Goal: Task Accomplishment & Management: Use online tool/utility

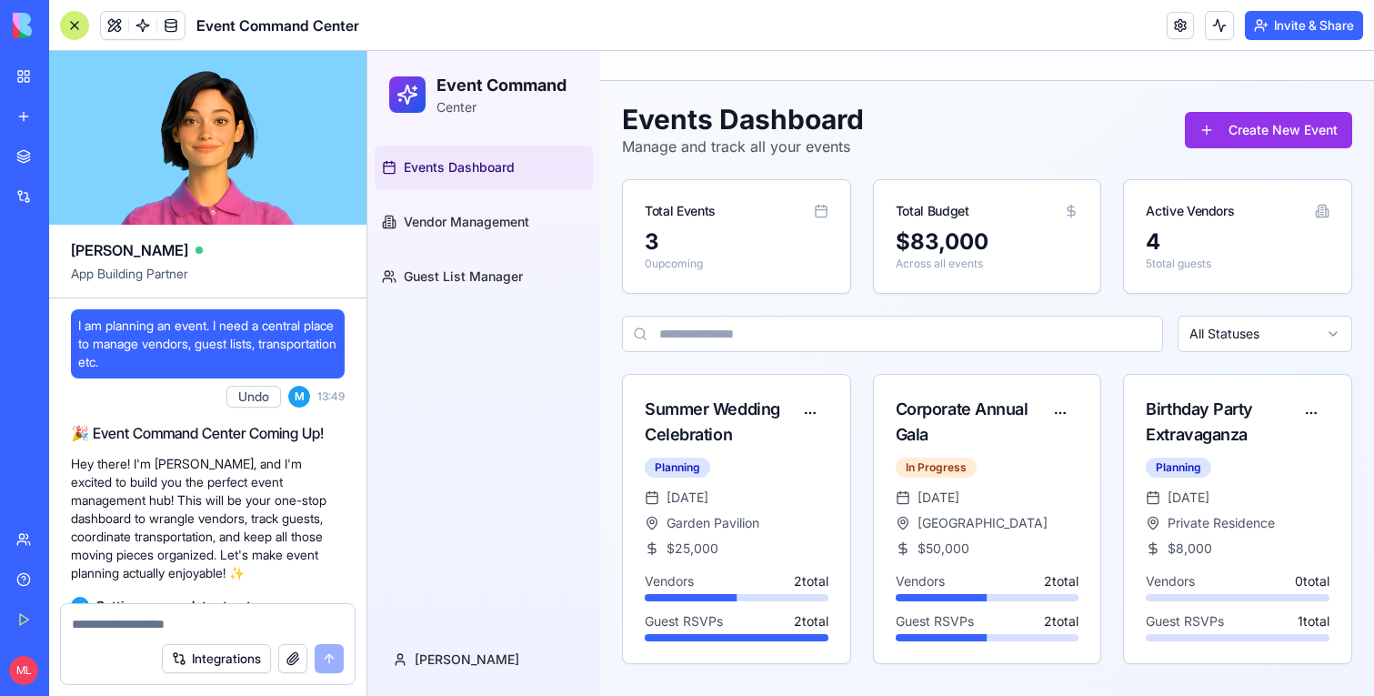
scroll to position [123, 0]
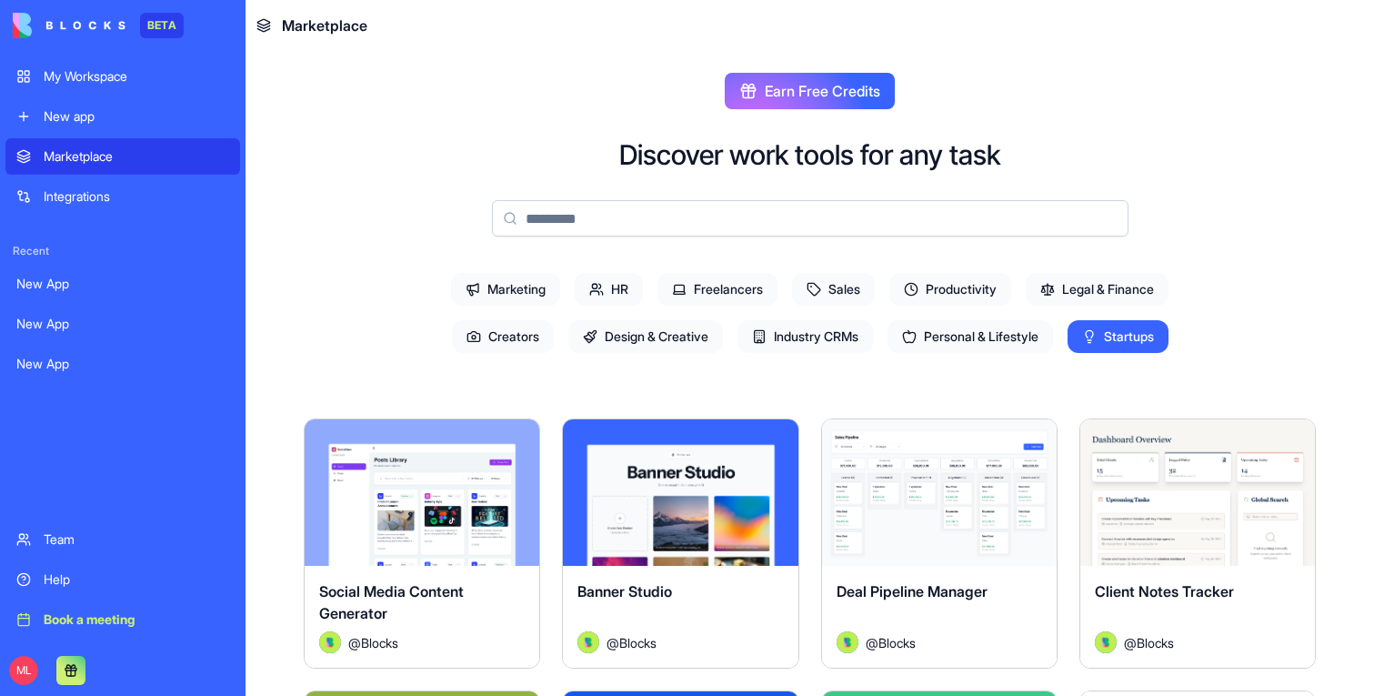
scroll to position [1465, 0]
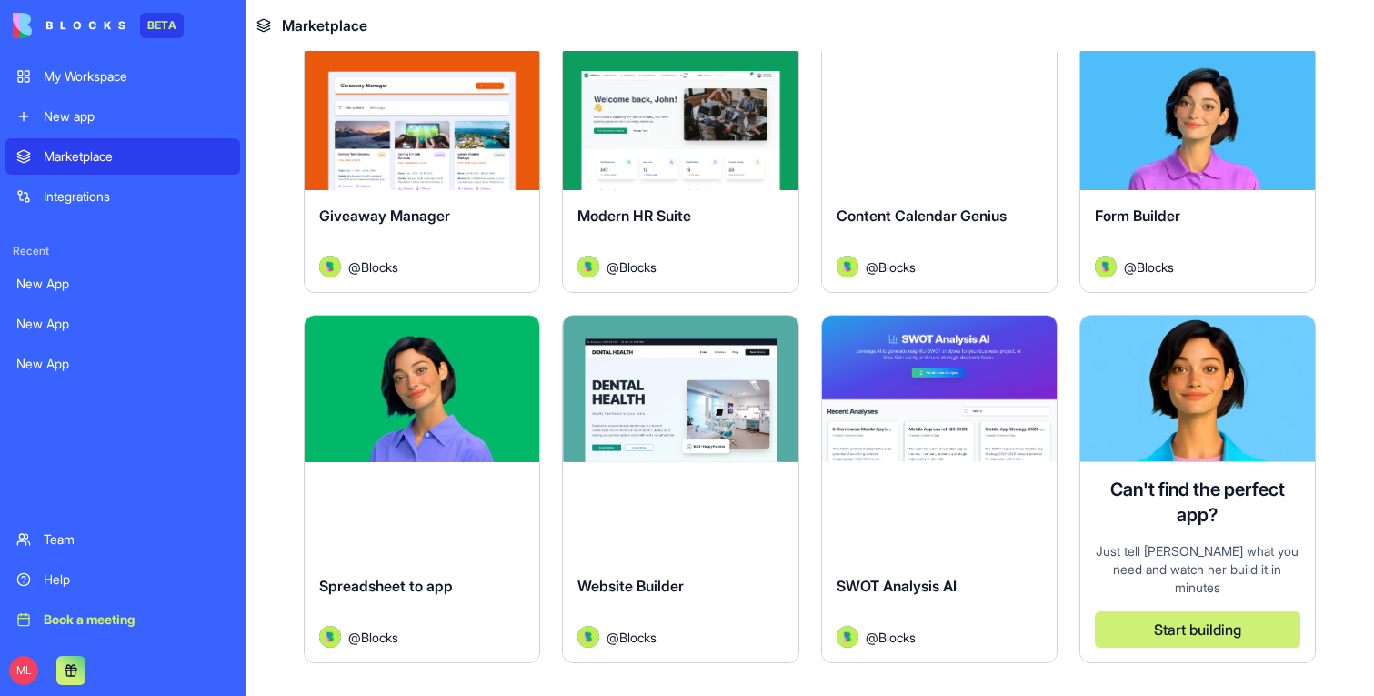
click at [92, 156] on div "Marketplace" at bounding box center [137, 156] width 186 height 18
click at [112, 137] on div "My Workspace New app Marketplace Integrations Recent New App New App New App Te…" at bounding box center [122, 347] width 235 height 579
click at [110, 125] on div "New app" at bounding box center [137, 116] width 186 height 18
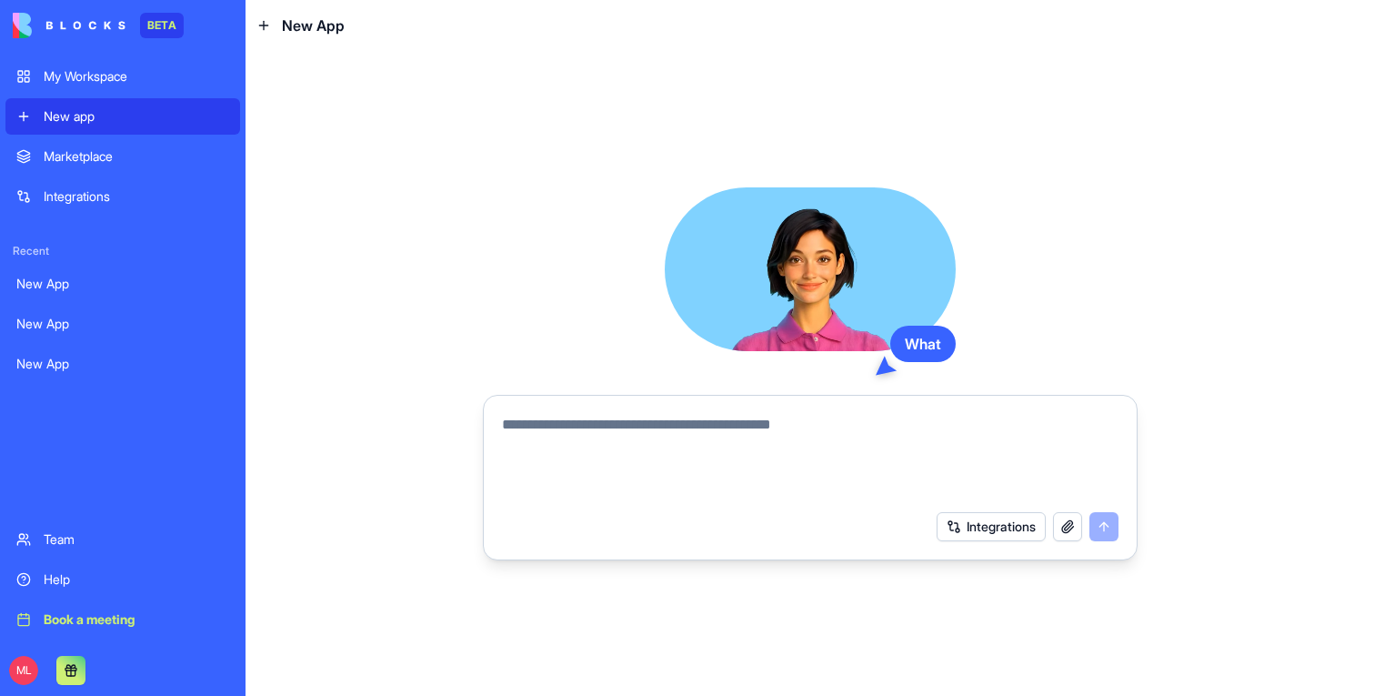
click at [110, 145] on link "Marketplace" at bounding box center [122, 156] width 235 height 36
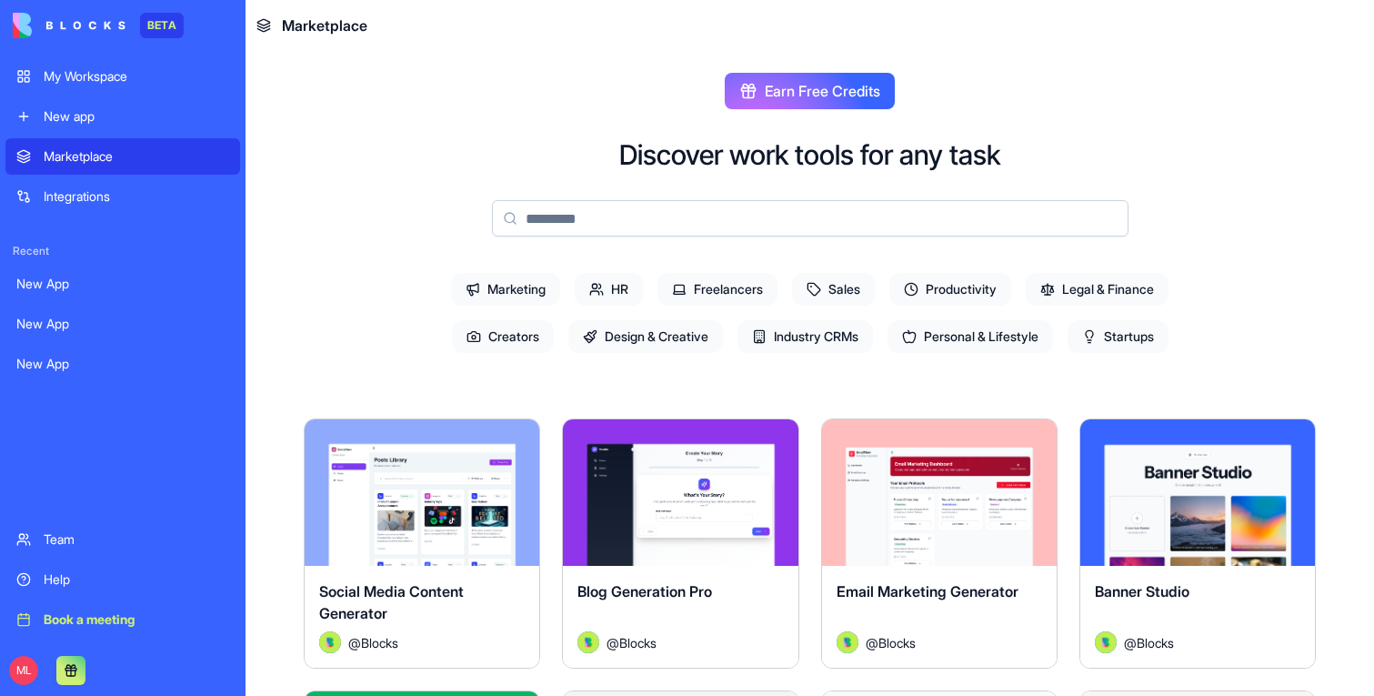
click at [678, 224] on input at bounding box center [810, 218] width 637 height 36
click at [592, 302] on span "HR" at bounding box center [609, 289] width 68 height 33
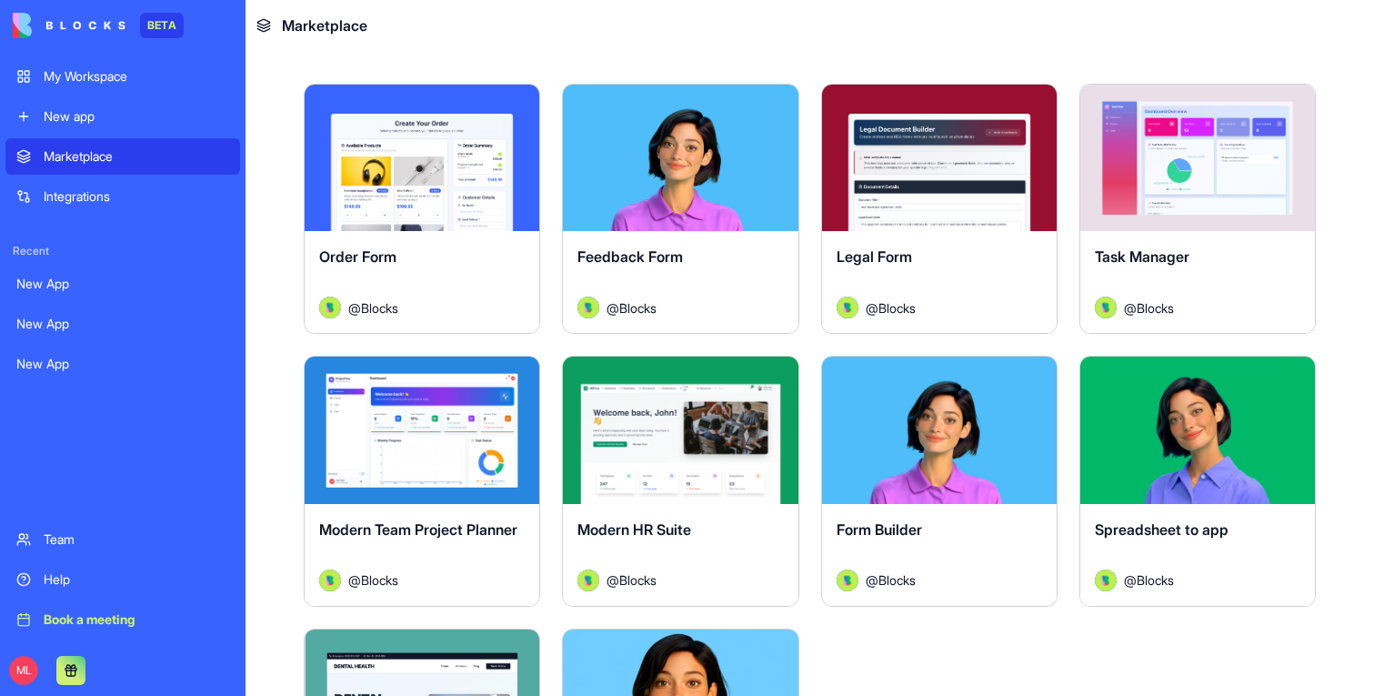
scroll to position [355, 0]
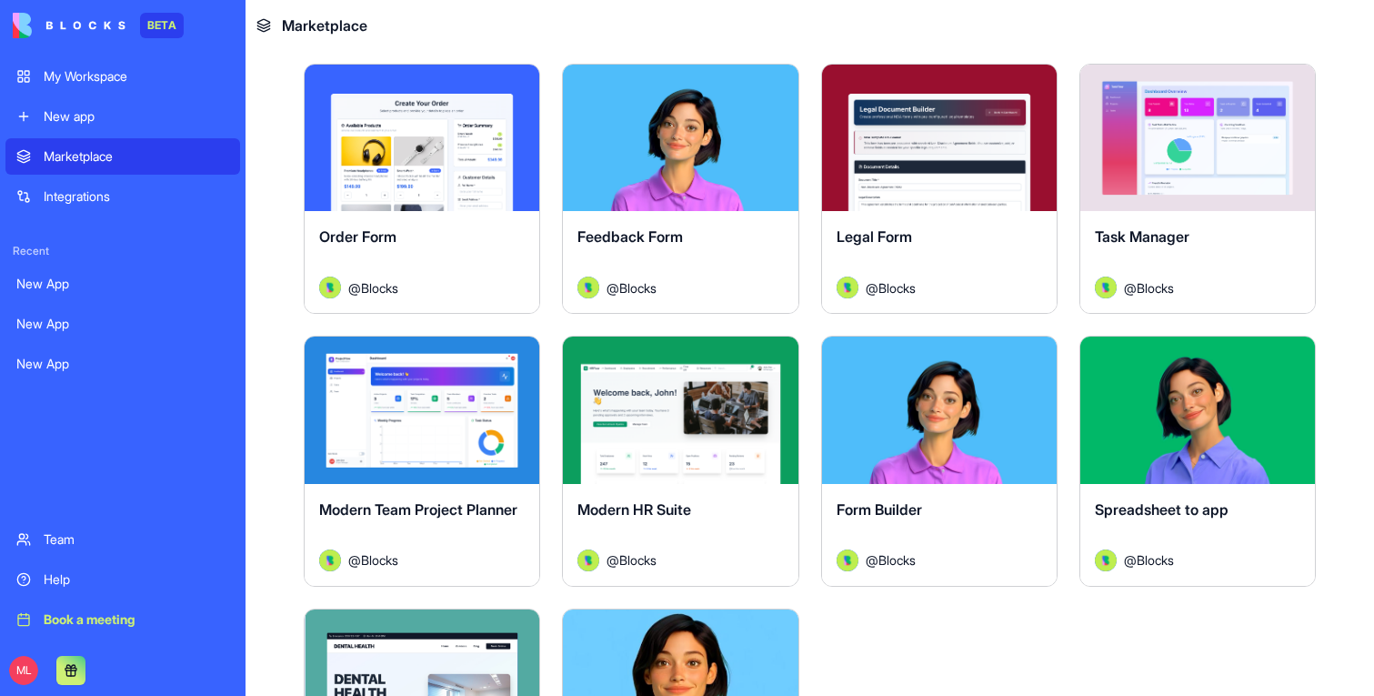
click at [667, 397] on button "Explore" at bounding box center [680, 410] width 136 height 36
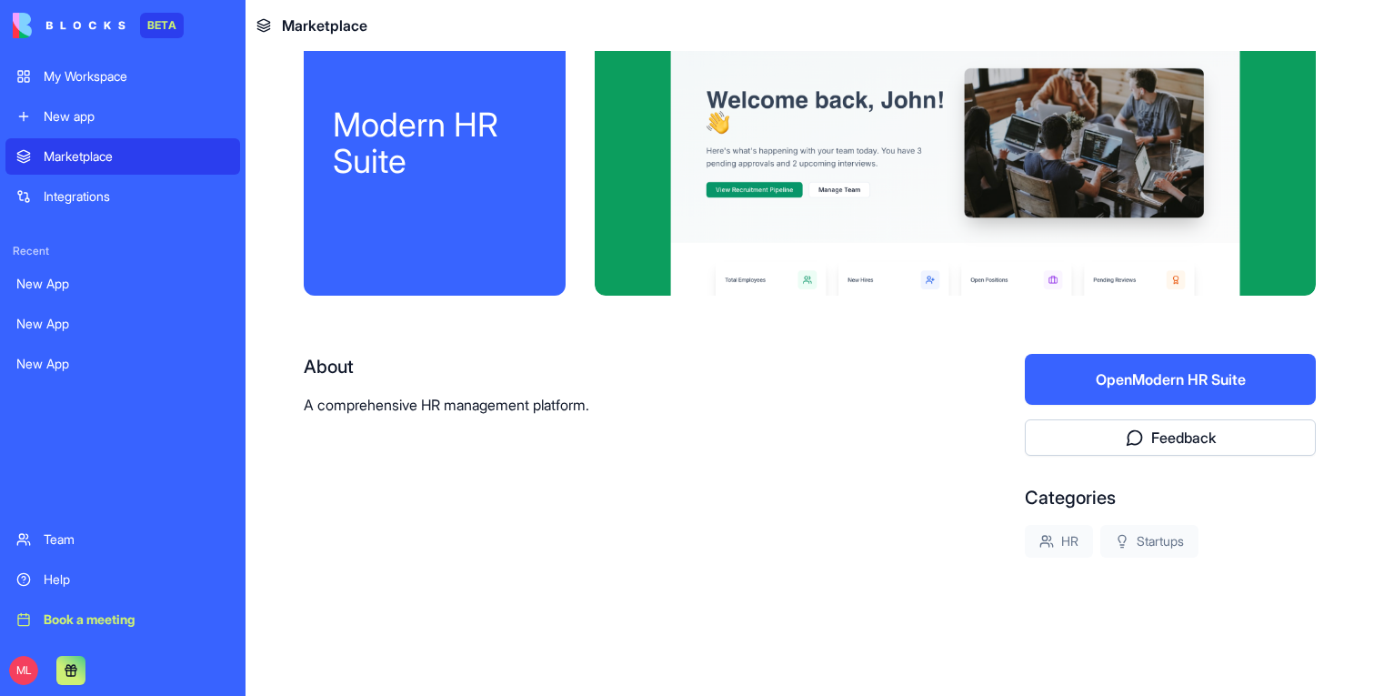
scroll to position [68, 0]
click at [1143, 357] on button "Open Modern HR Suite" at bounding box center [1170, 379] width 291 height 51
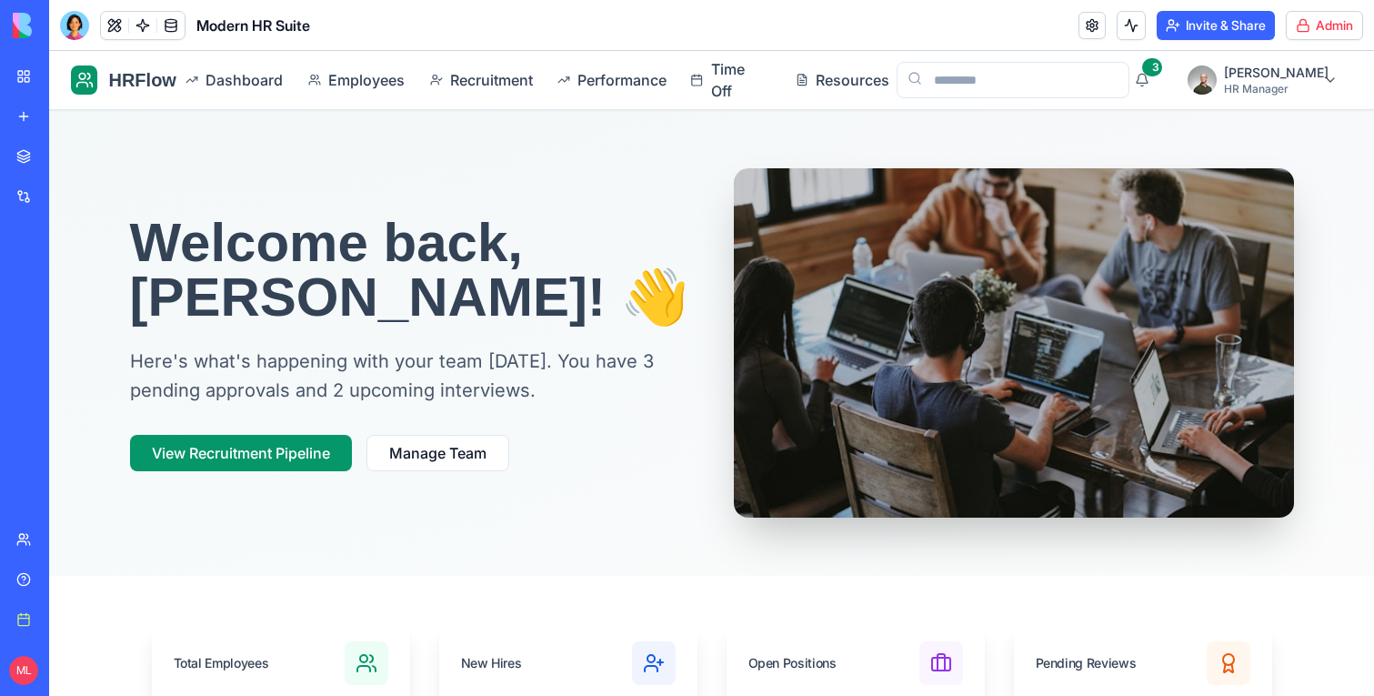
click at [1343, 8] on header "Modern HR Suite Invite & Share Admin" at bounding box center [711, 25] width 1325 height 51
click at [1343, 15] on html "BETA My Workspace New app Marketplace Integrations Recent New App New App New A…" at bounding box center [687, 348] width 1374 height 696
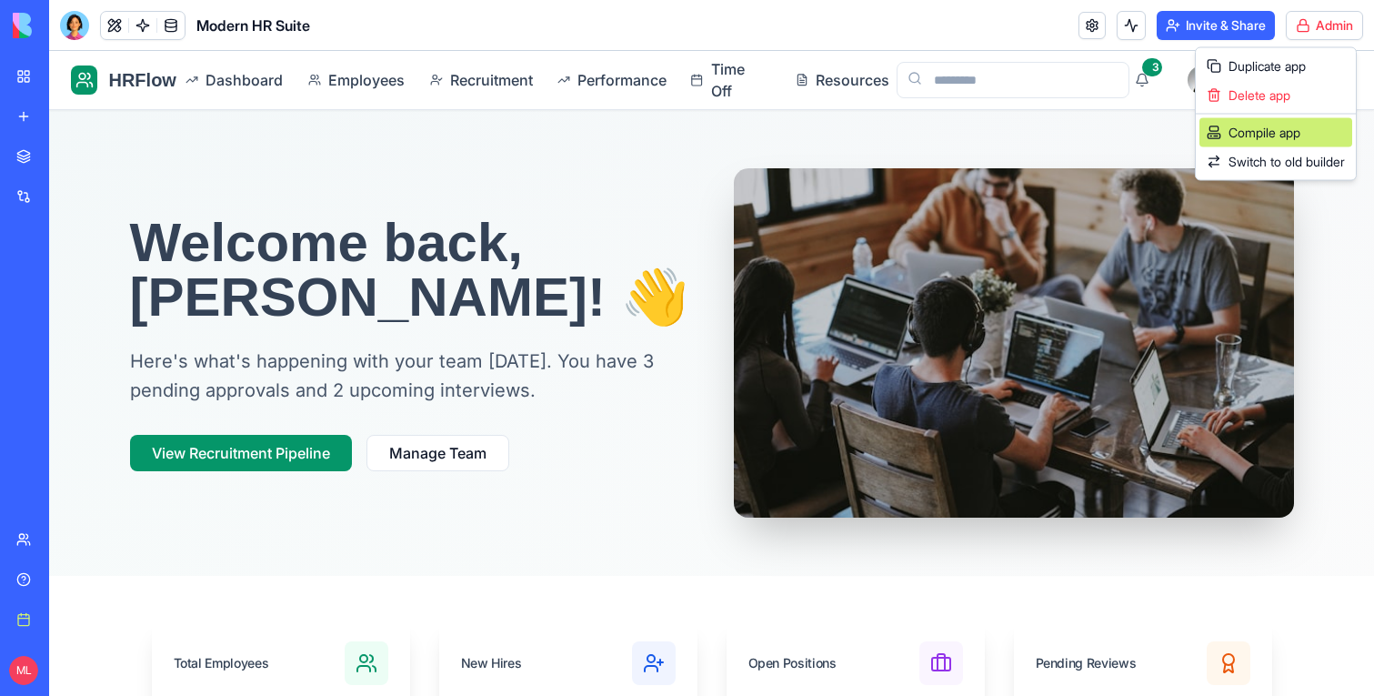
click at [1296, 130] on div "Compile app" at bounding box center [1276, 132] width 153 height 29
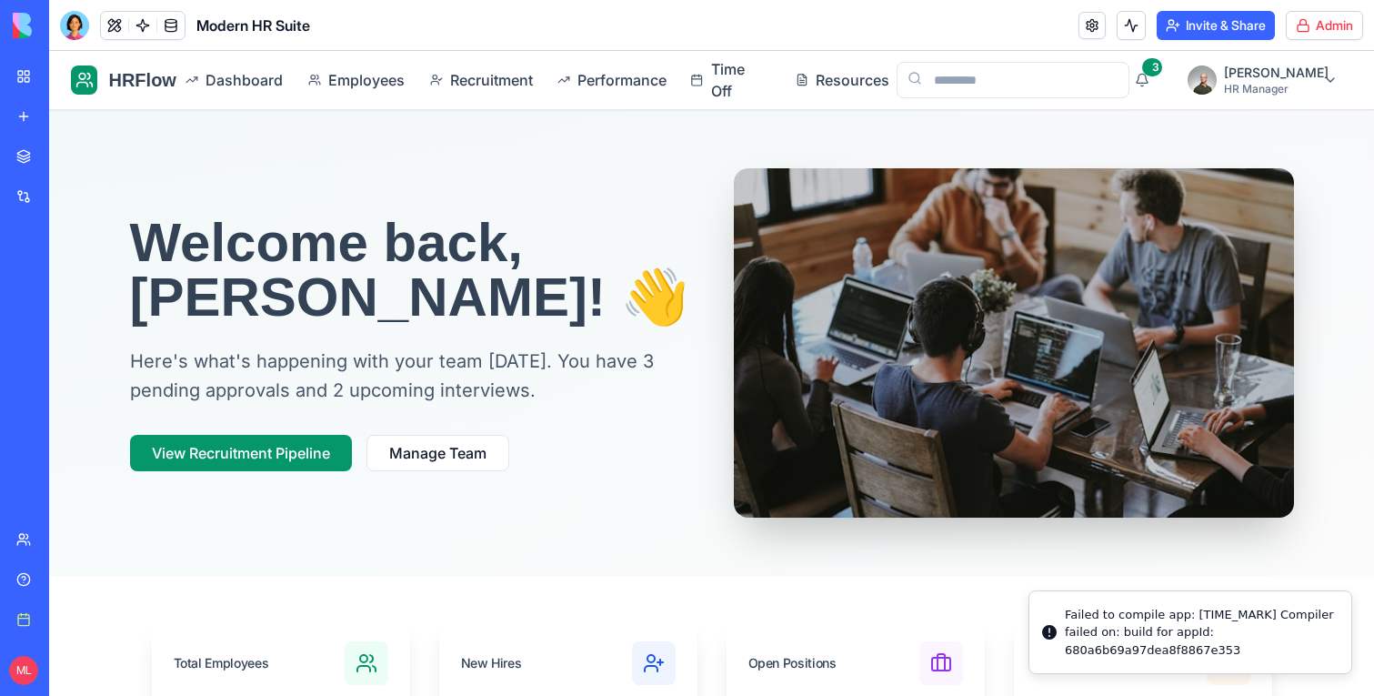
click at [31, 160] on link "Marketplace" at bounding box center [41, 156] width 73 height 36
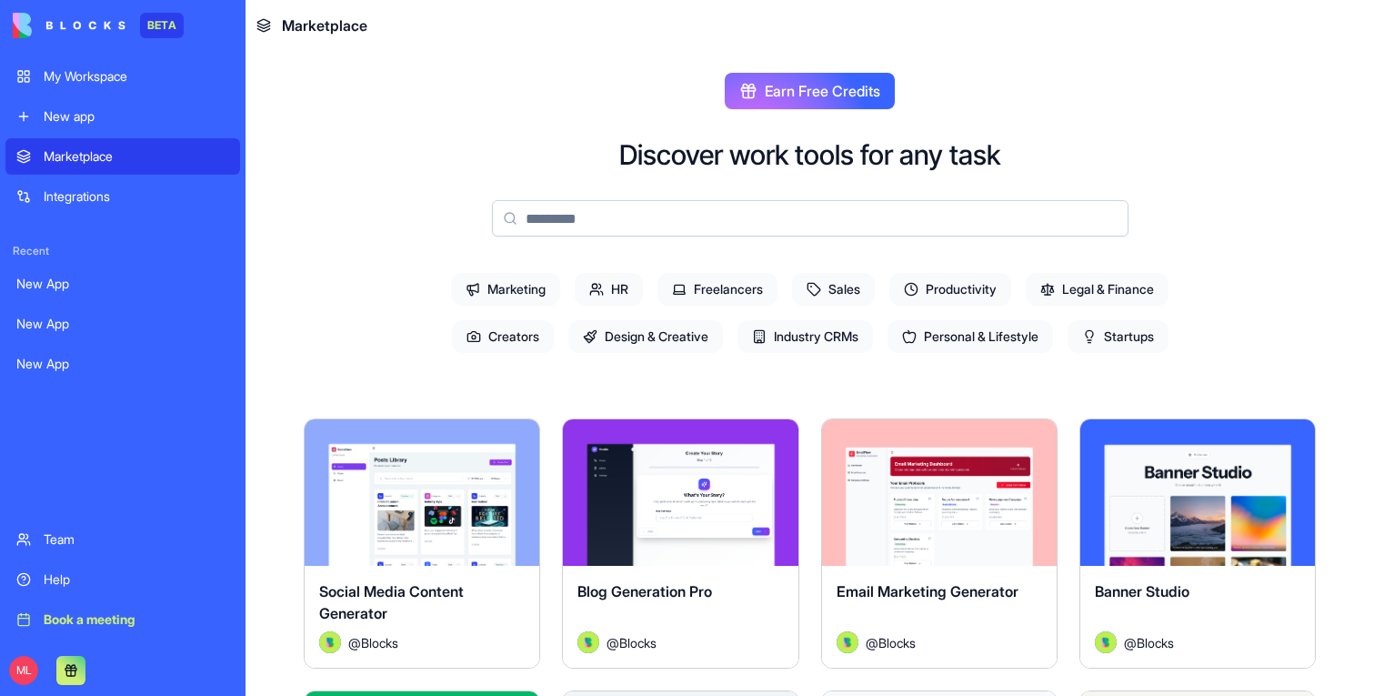
click at [607, 215] on input at bounding box center [810, 218] width 637 height 36
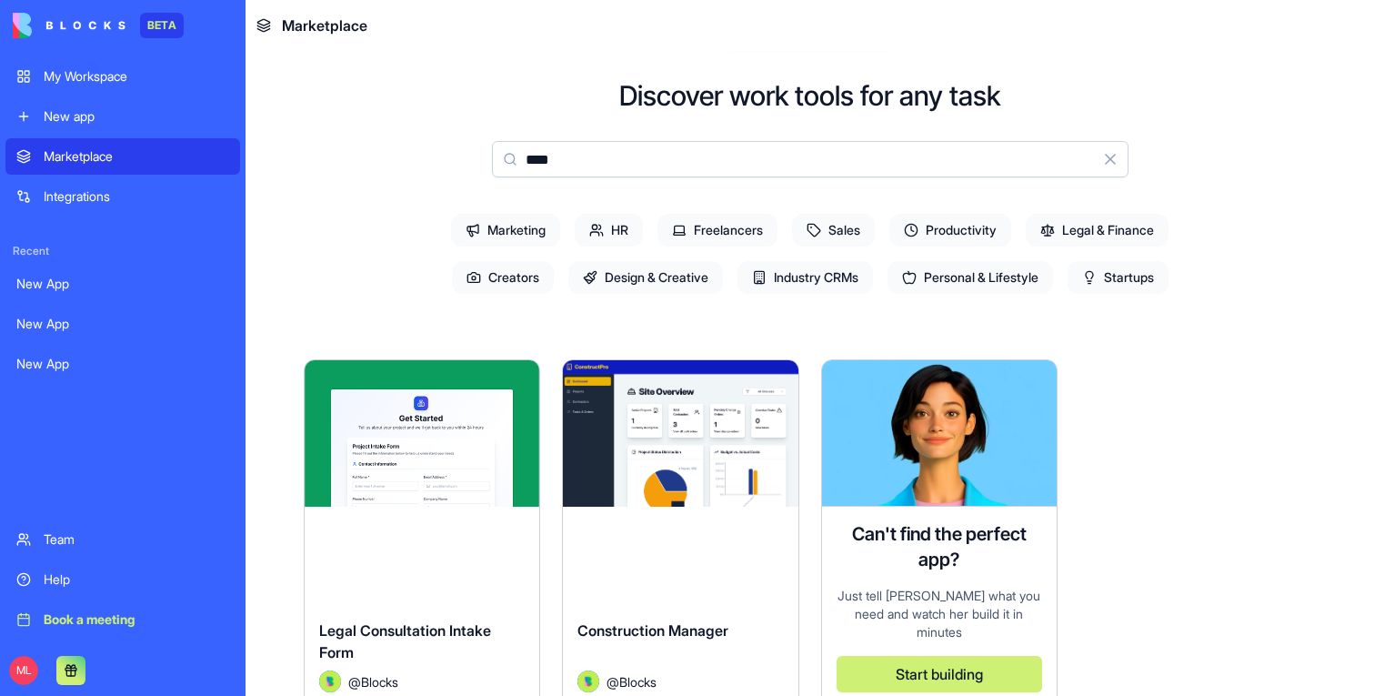
scroll to position [64, 0]
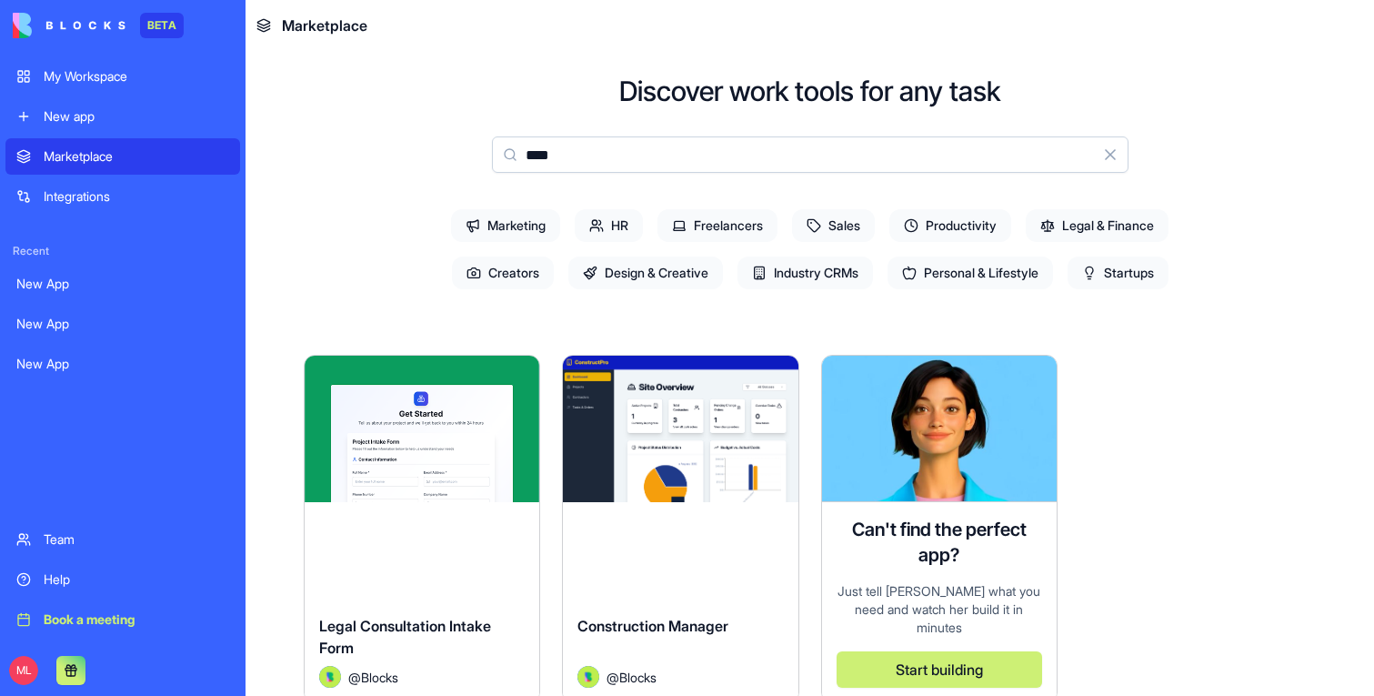
type input "****"
click at [632, 427] on button "Explore" at bounding box center [680, 429] width 136 height 36
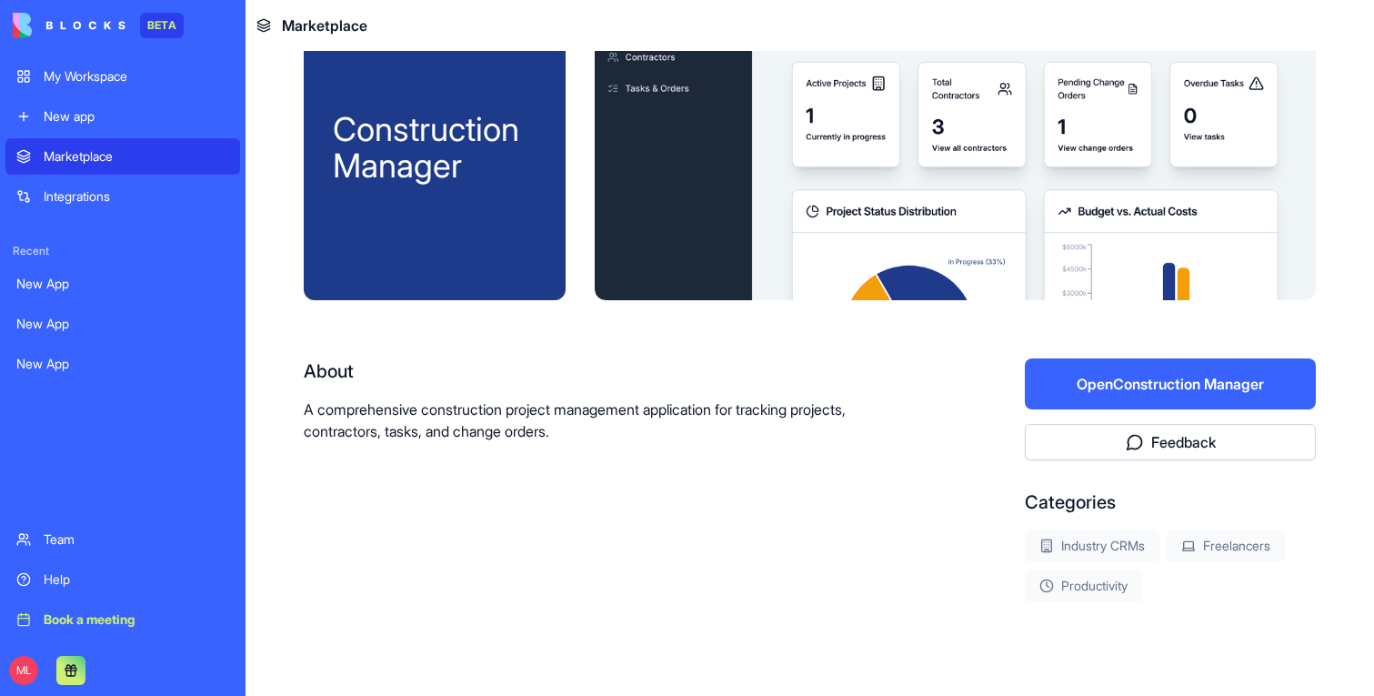
click at [1144, 387] on button "Open Construction Manager" at bounding box center [1170, 383] width 291 height 51
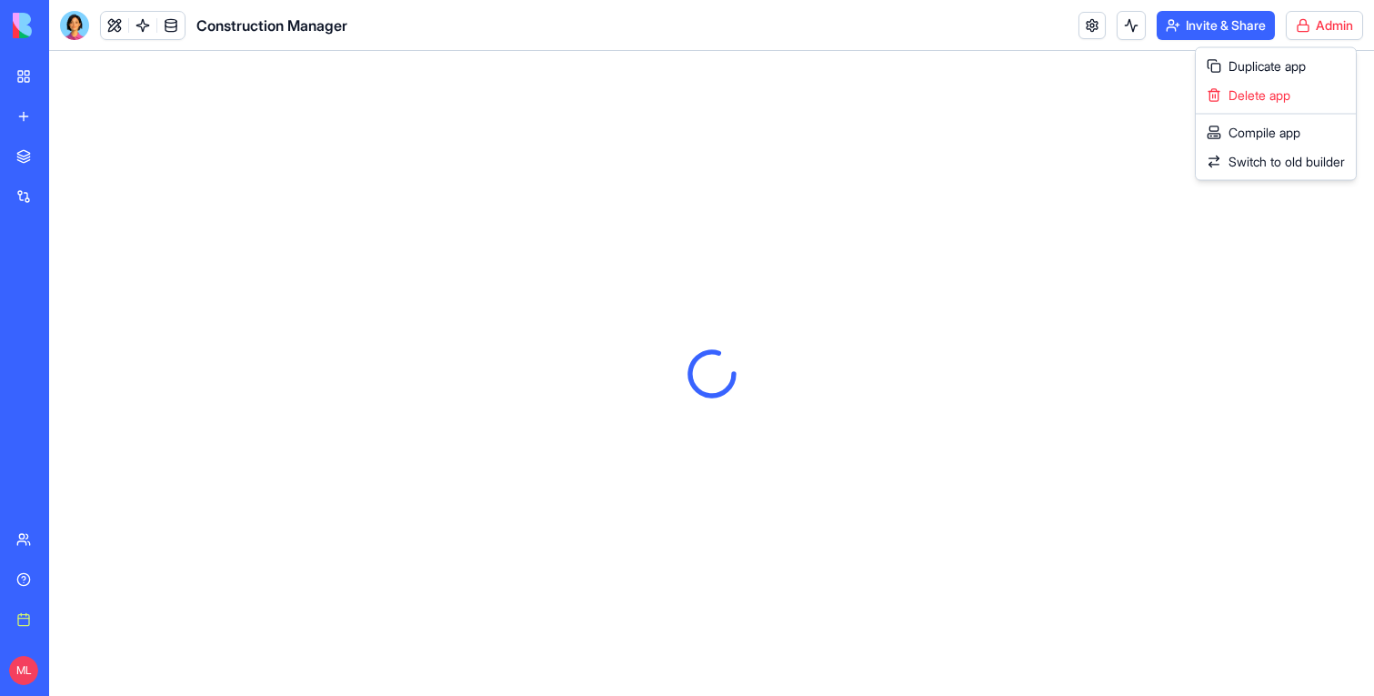
click at [1322, 30] on html "BETA My Workspace New app Marketplace Integrations Recent New App New App New A…" at bounding box center [687, 348] width 1374 height 696
click at [1322, 130] on div "Compile app" at bounding box center [1276, 132] width 153 height 29
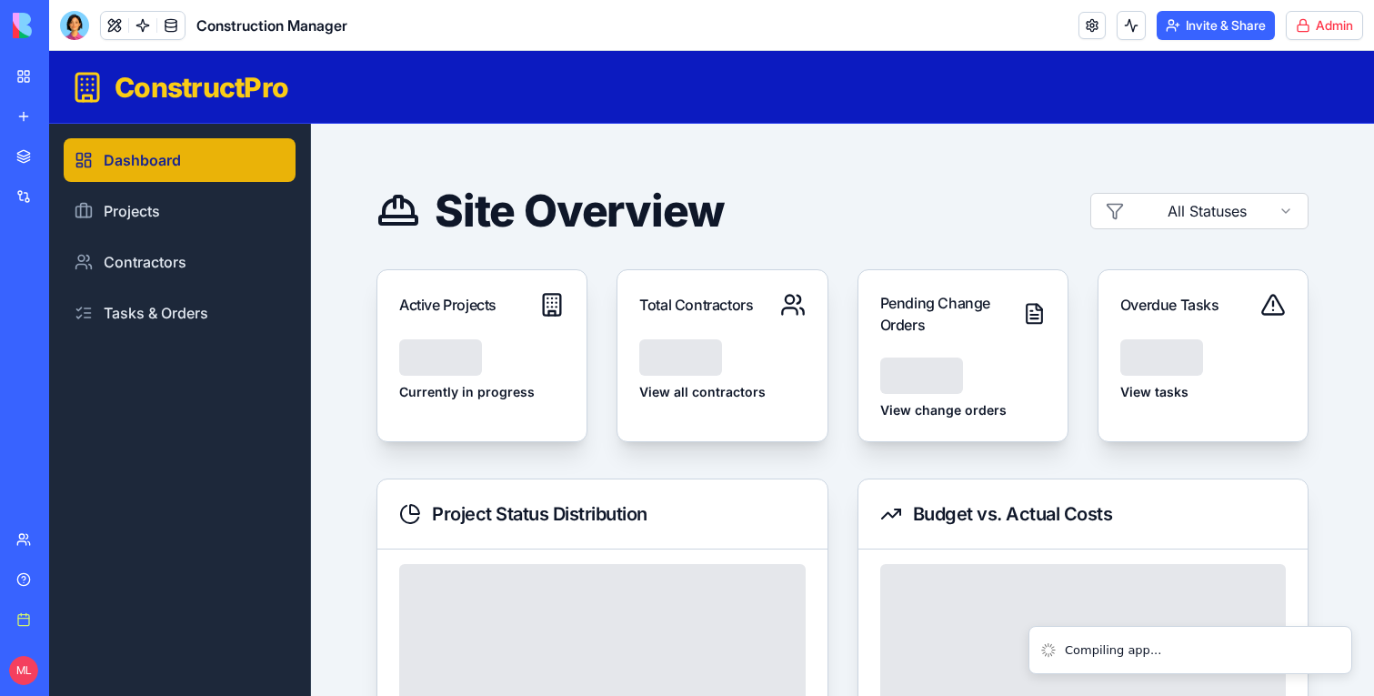
click at [1327, 24] on html "BETA My Workspace New app Marketplace Integrations Recent New App New App New A…" at bounding box center [687, 348] width 1374 height 696
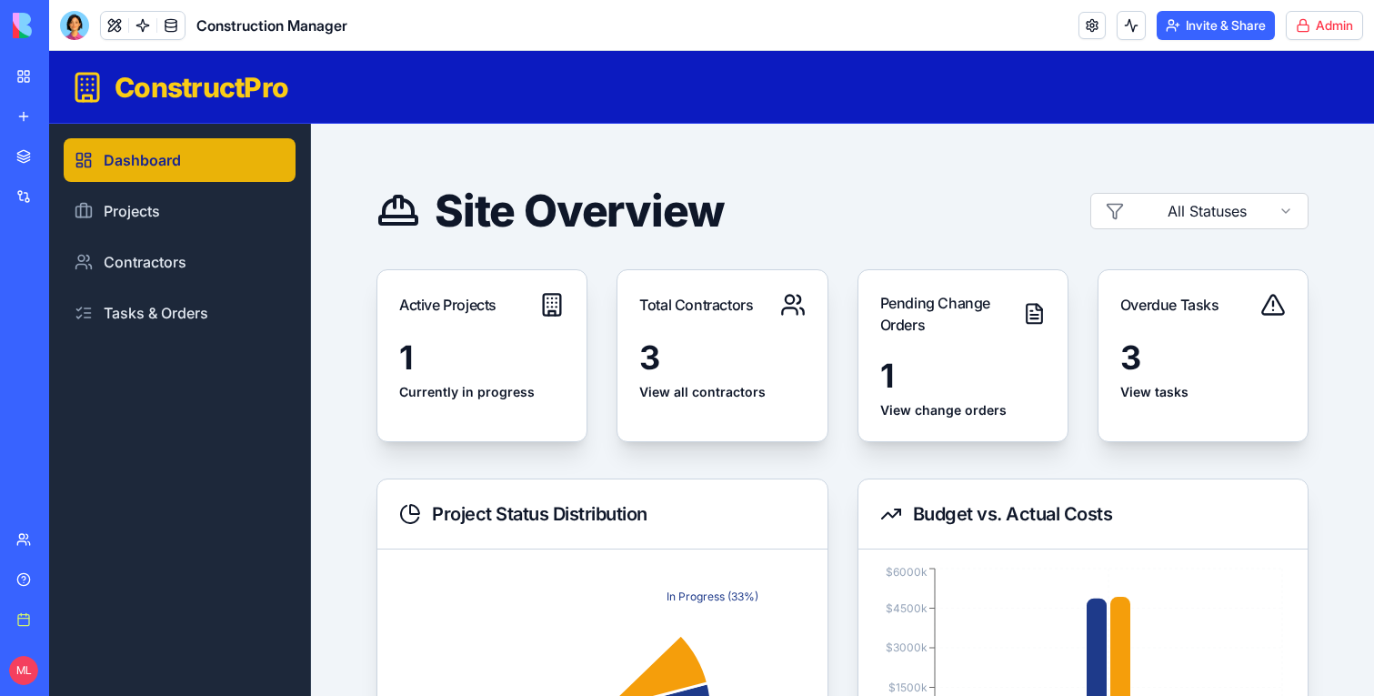
click at [28, 122] on link "New app" at bounding box center [41, 116] width 73 height 36
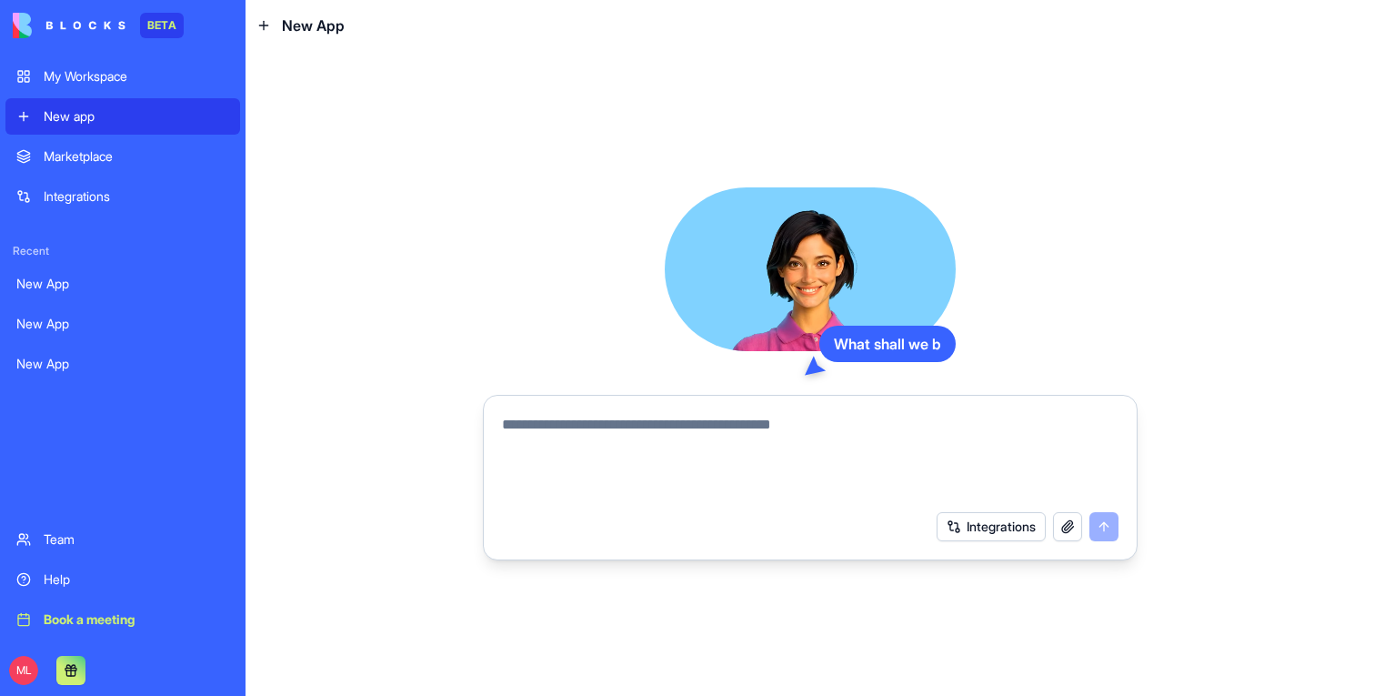
click at [652, 471] on textarea at bounding box center [810, 457] width 617 height 87
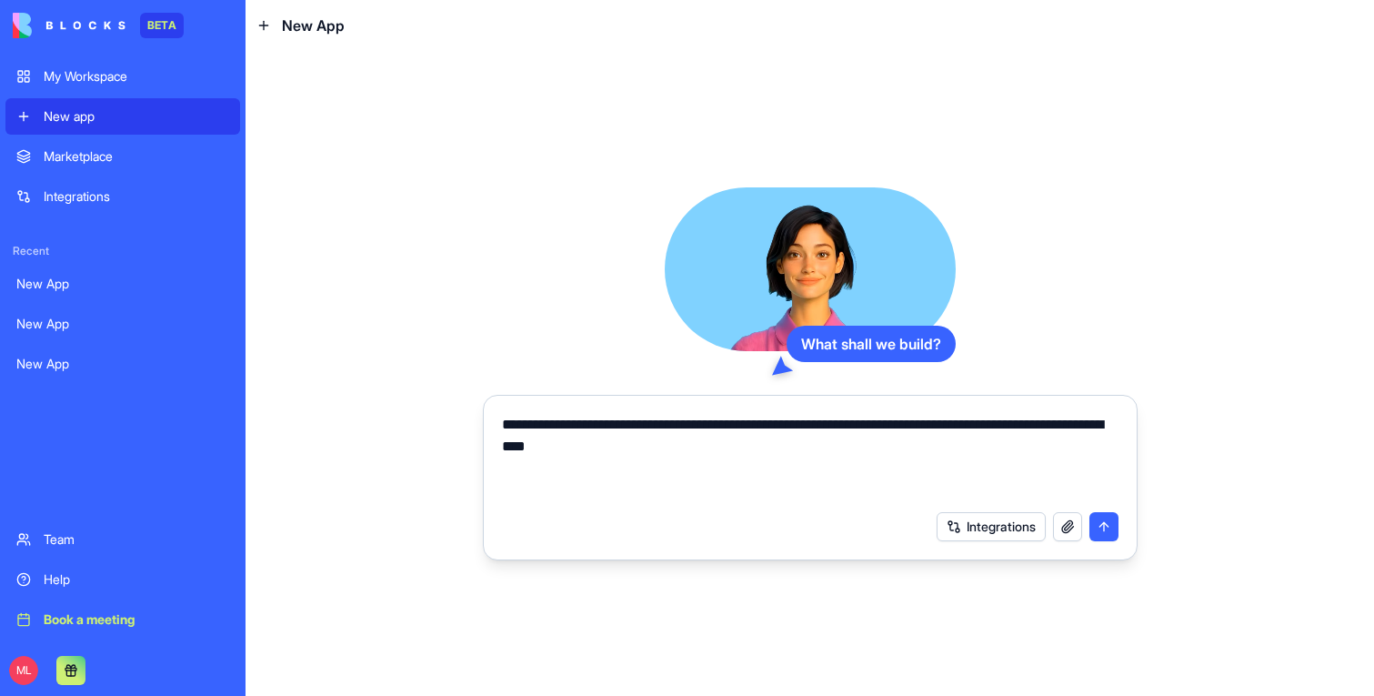
type textarea "**********"
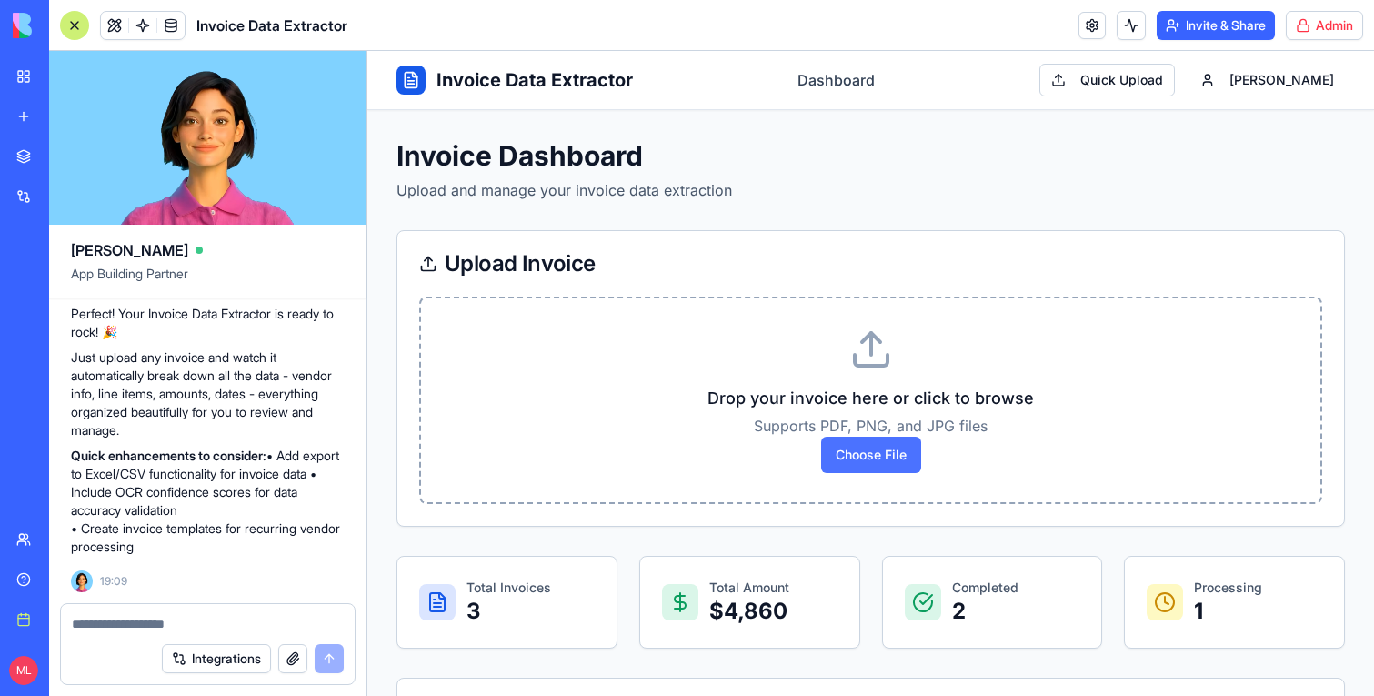
click at [874, 462] on span "Choose File" at bounding box center [871, 455] width 100 height 36
click at [367, 51] on input "Choose File" at bounding box center [367, 51] width 0 height 0
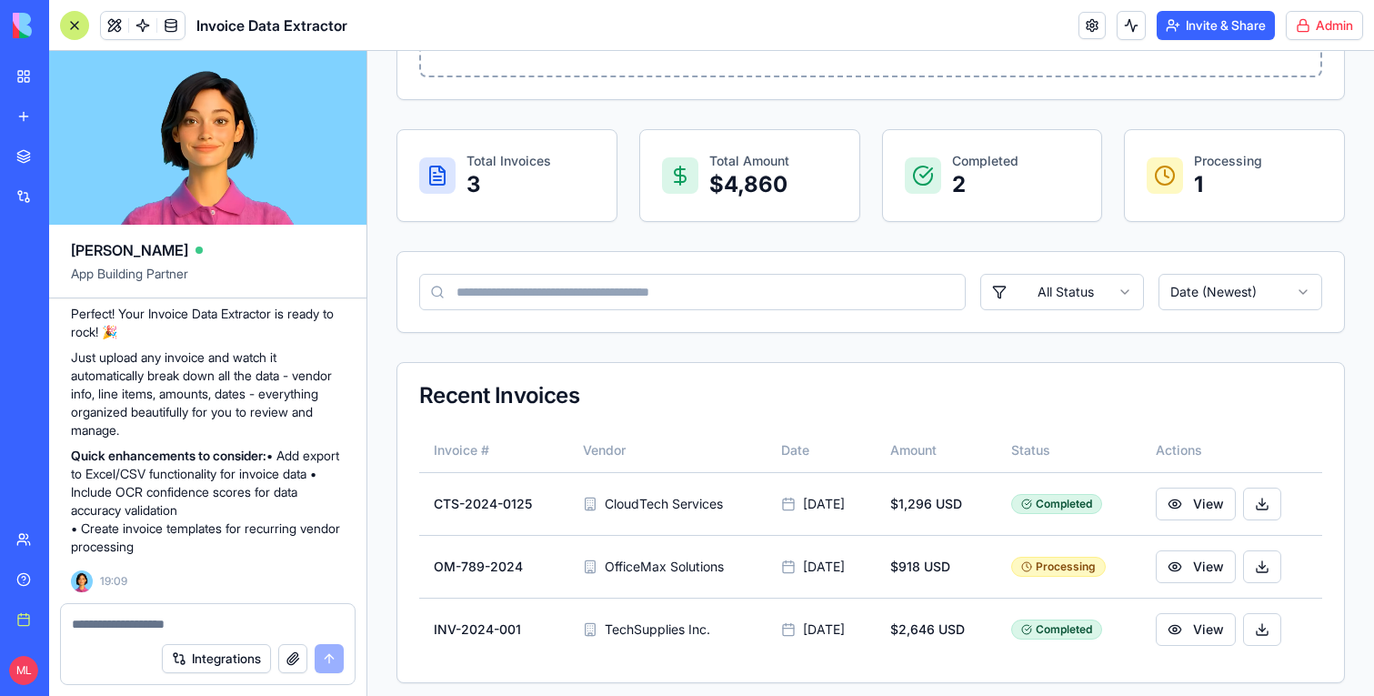
scroll to position [377, 0]
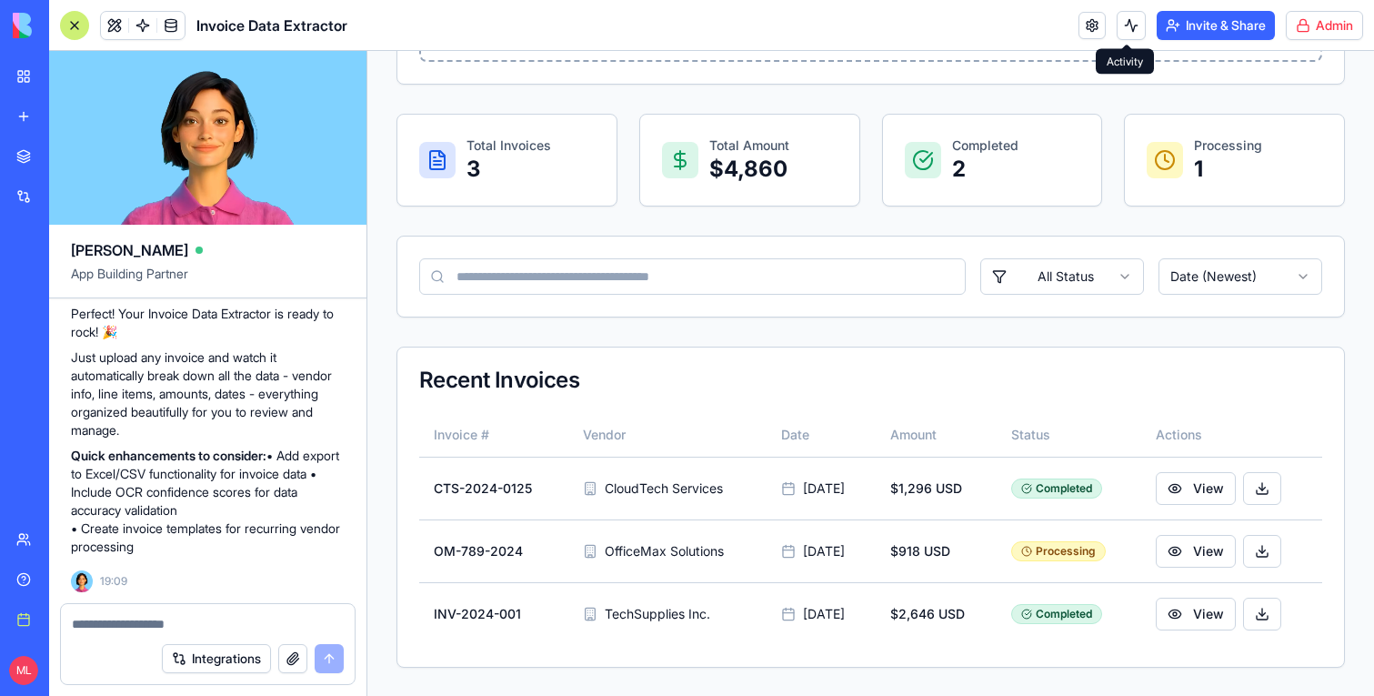
click at [1126, 23] on button at bounding box center [1131, 25] width 29 height 29
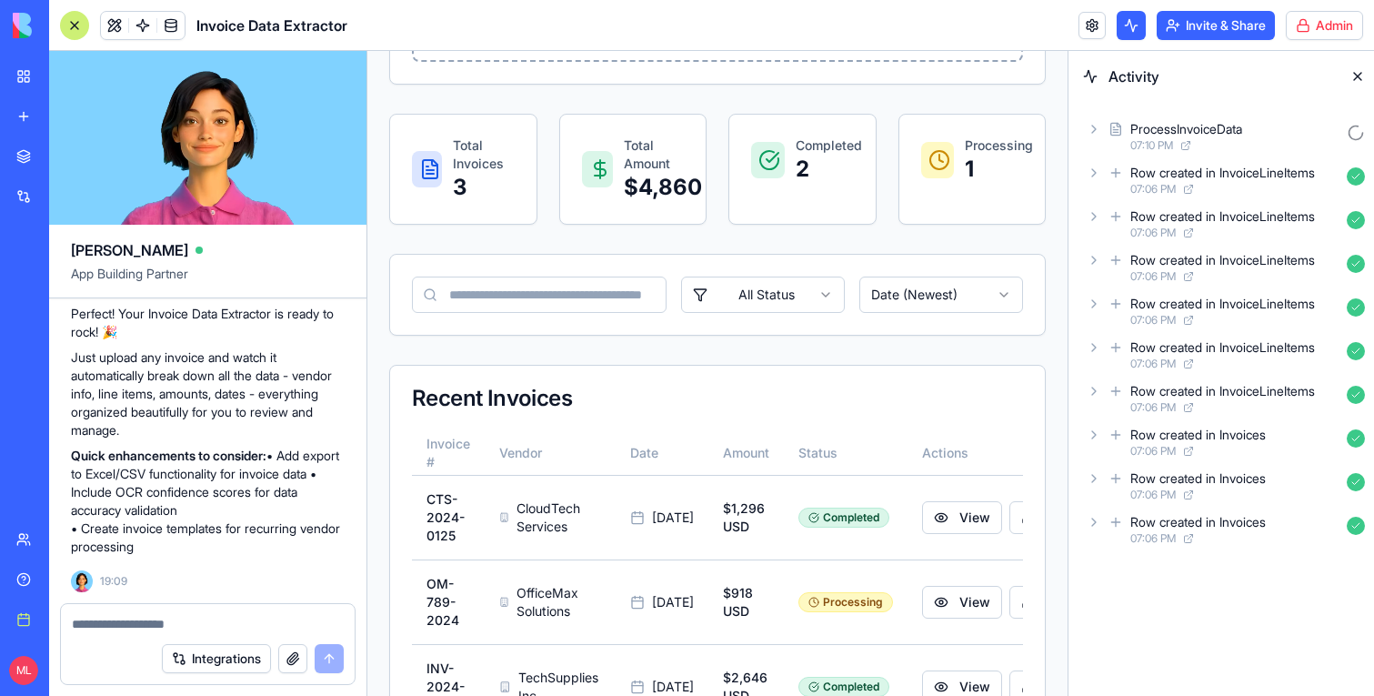
scroll to position [421, 0]
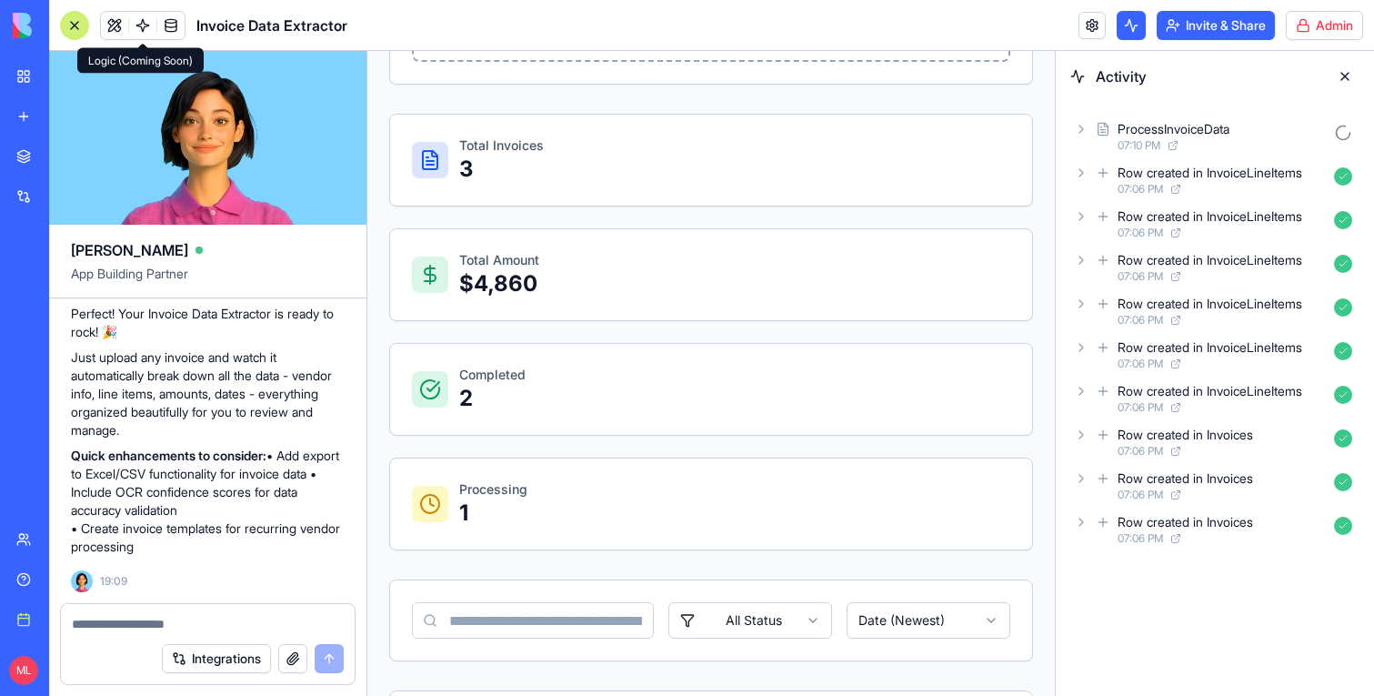
click at [137, 28] on span at bounding box center [142, 25] width 51 height 51
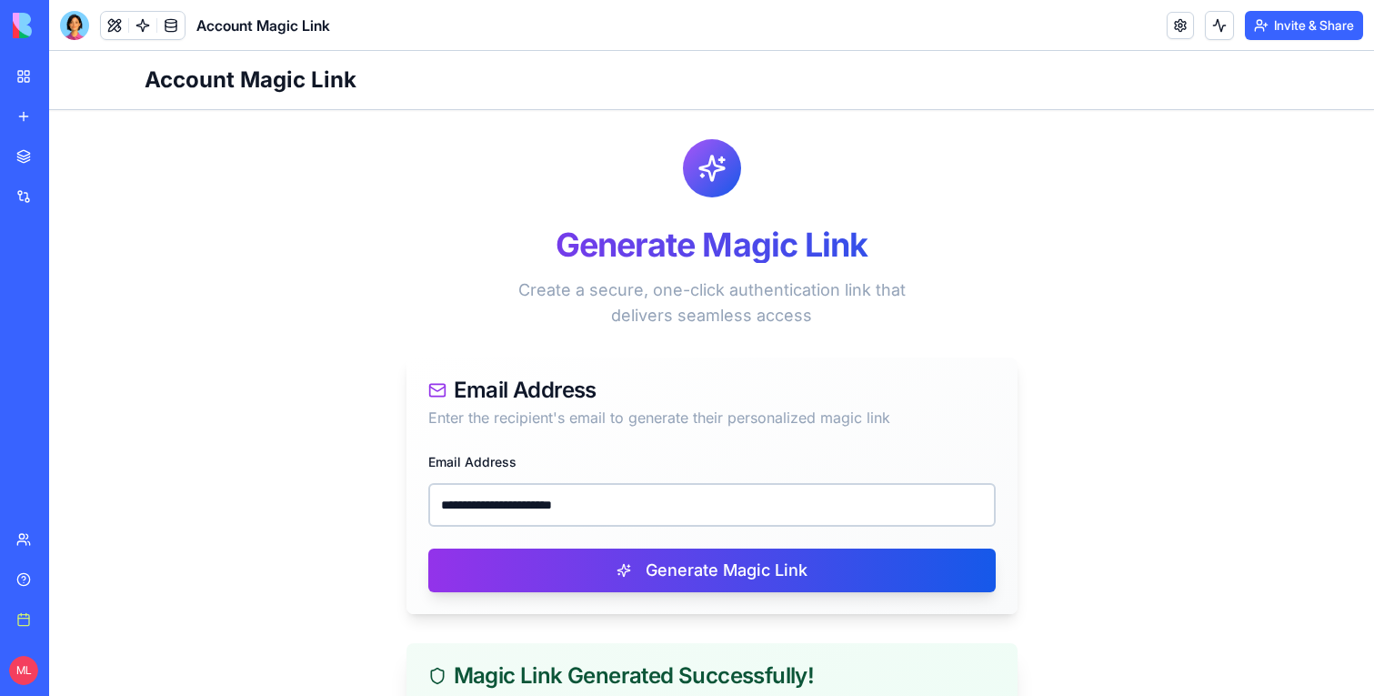
scroll to position [300, 0]
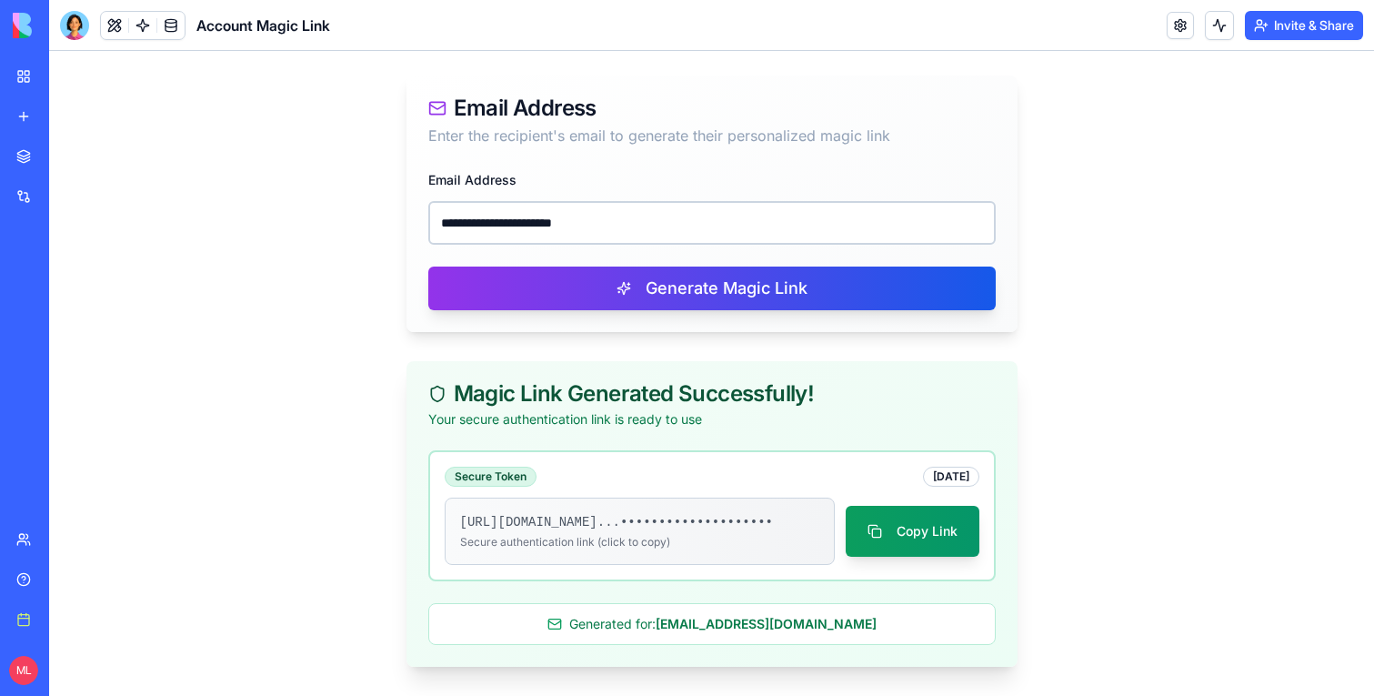
click at [538, 201] on input "**********" at bounding box center [712, 223] width 568 height 44
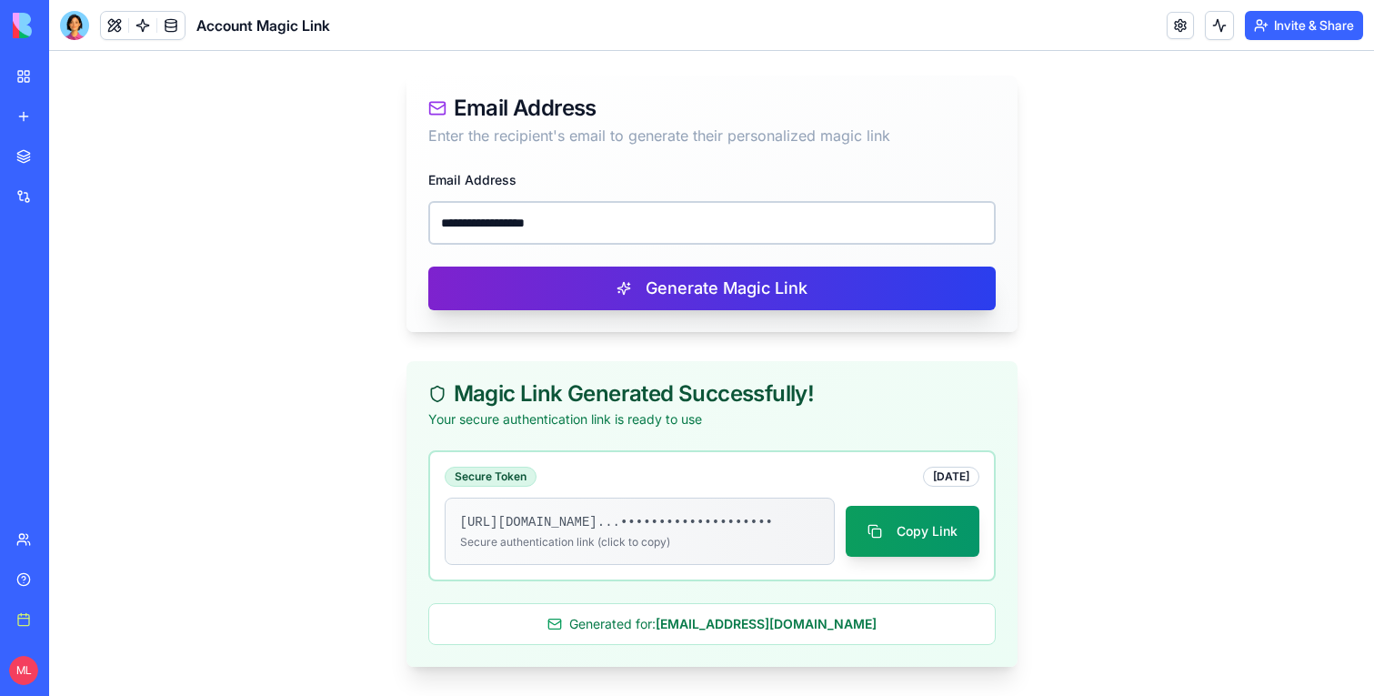
type input "**********"
click at [545, 266] on button "Generate Magic Link" at bounding box center [712, 288] width 568 height 44
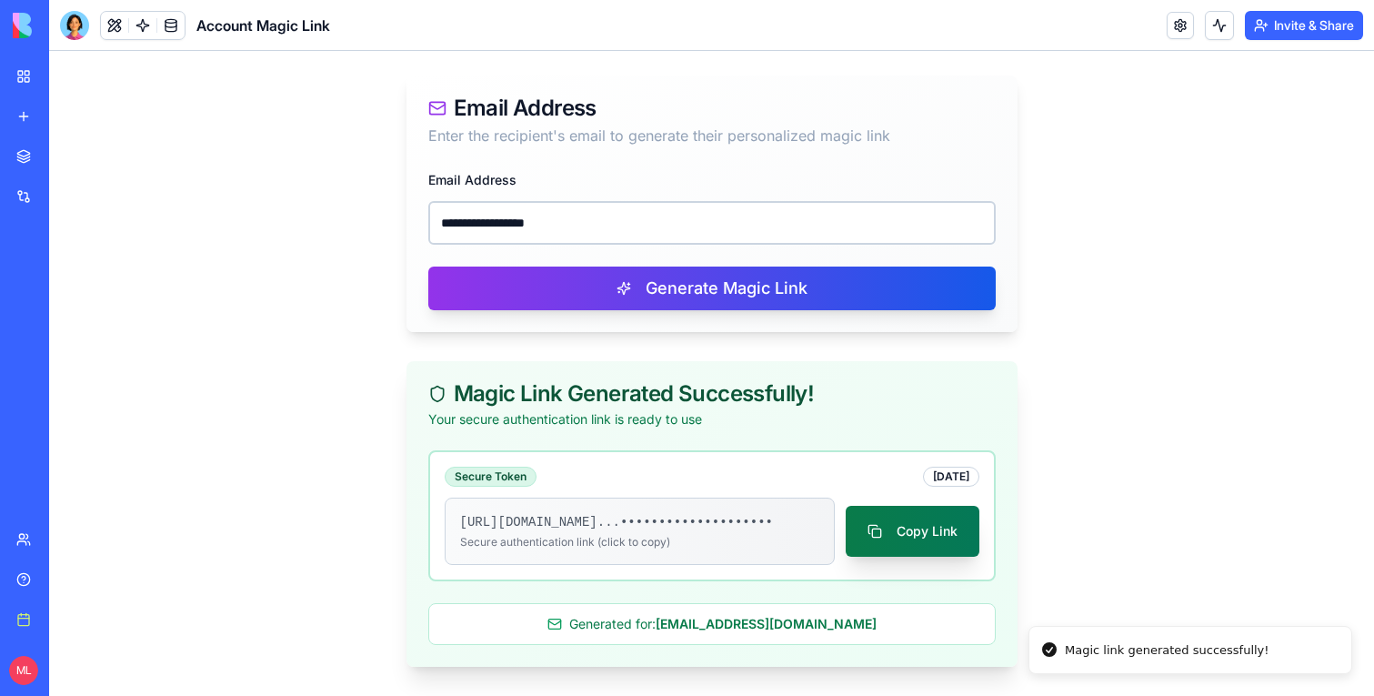
click at [893, 530] on button "Copy Link" at bounding box center [913, 531] width 134 height 51
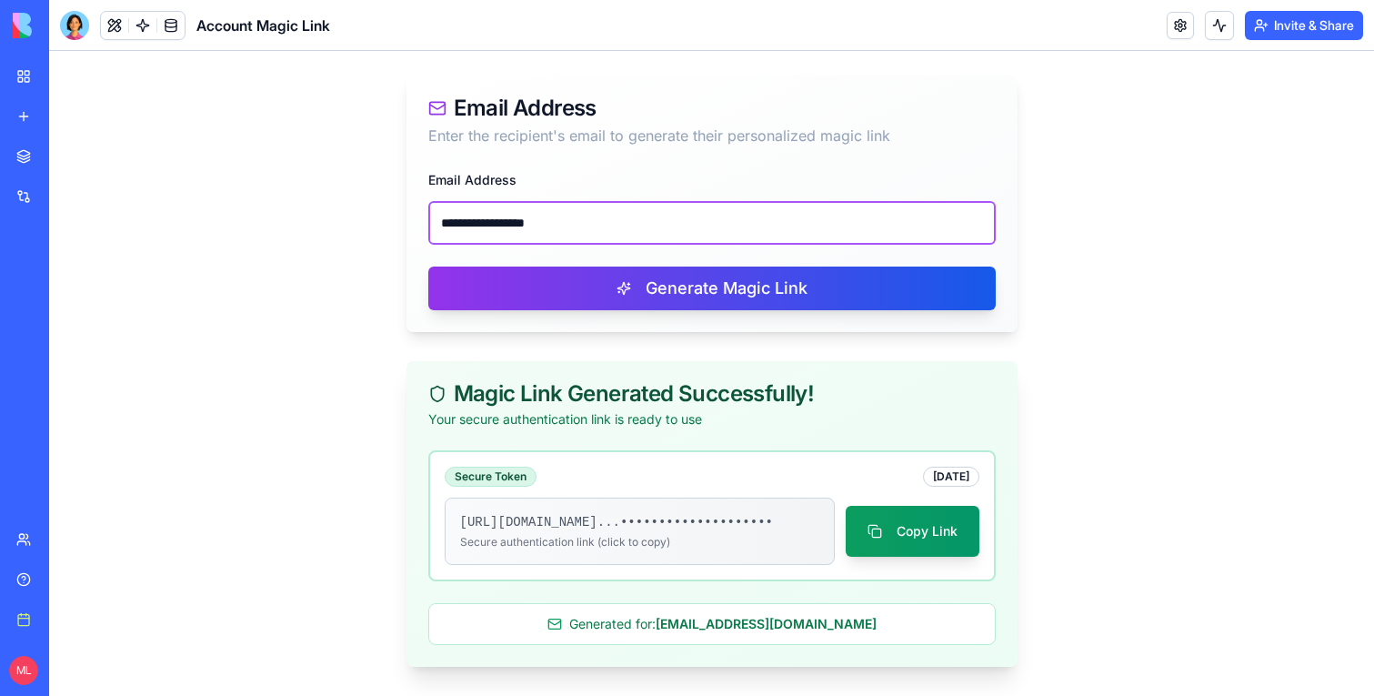
click at [490, 201] on input "**********" at bounding box center [712, 223] width 568 height 44
paste input "******"
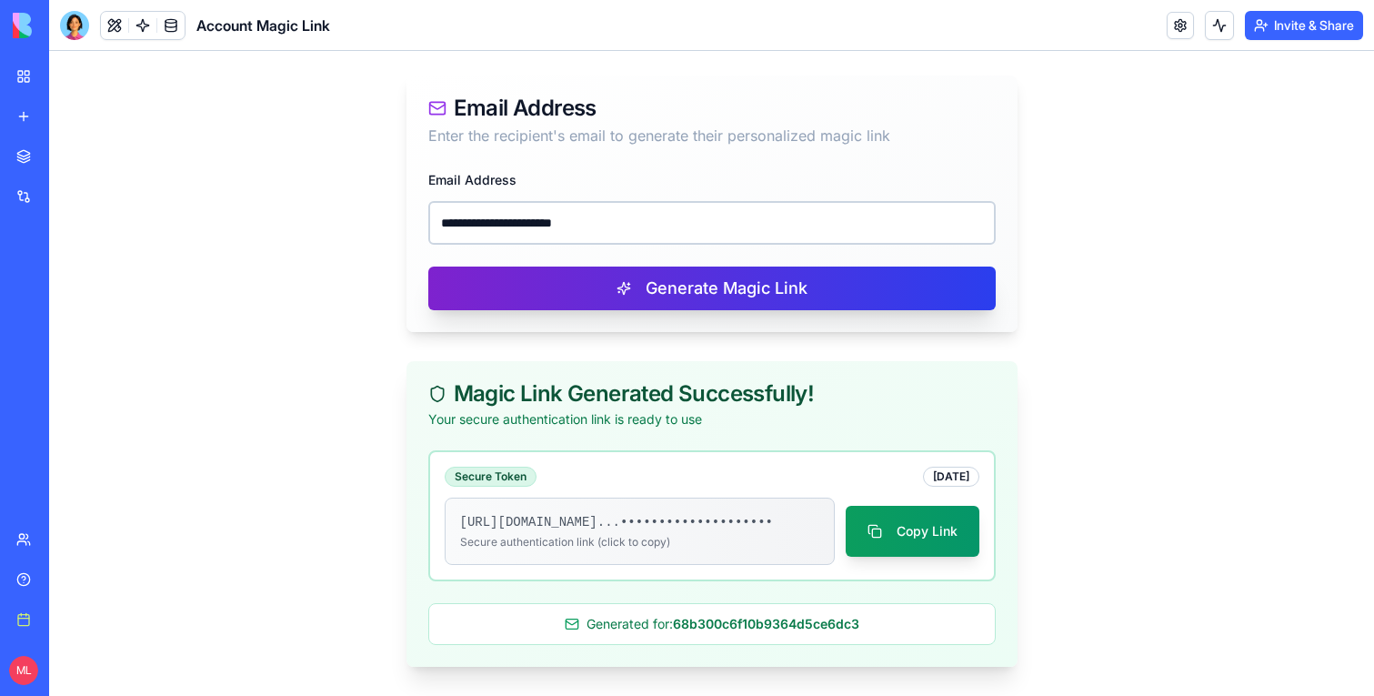
click at [502, 267] on button "Generate Magic Link" at bounding box center [712, 288] width 568 height 44
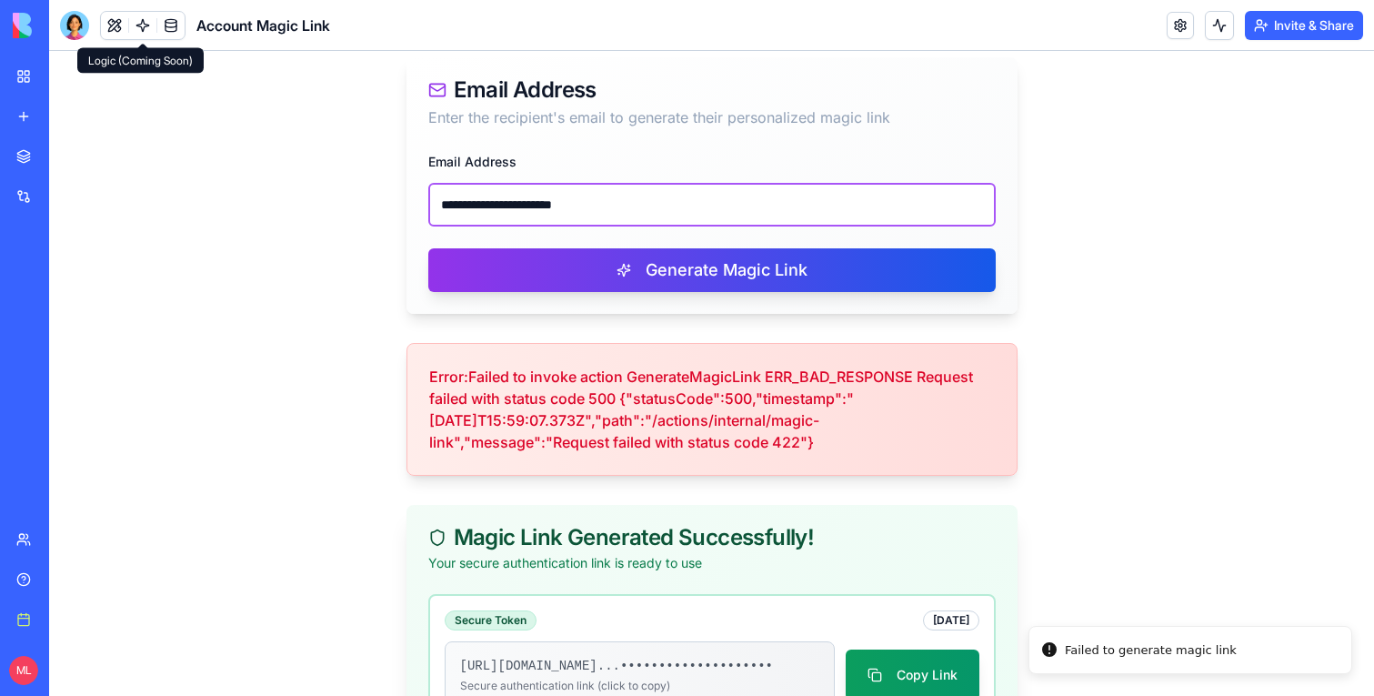
click at [630, 205] on input "**********" at bounding box center [712, 205] width 568 height 44
paste input "email"
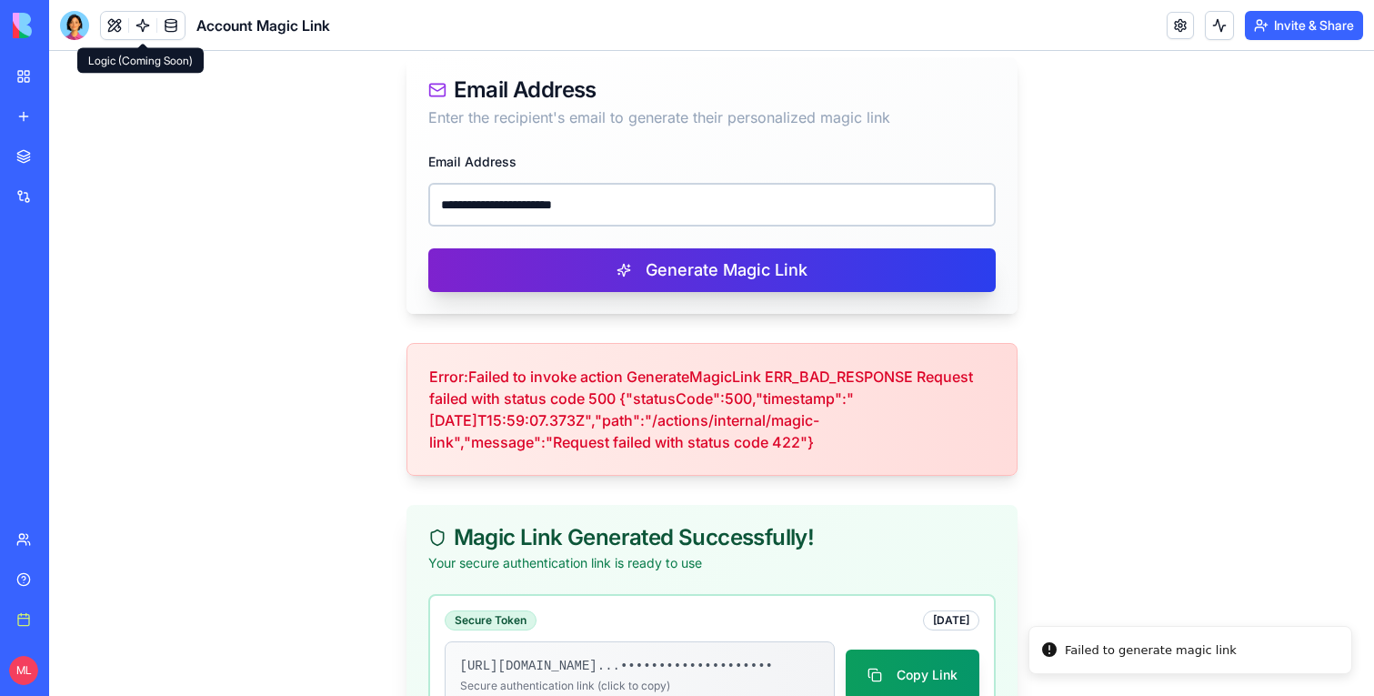
click at [617, 264] on button "Generate Magic Link" at bounding box center [712, 270] width 568 height 44
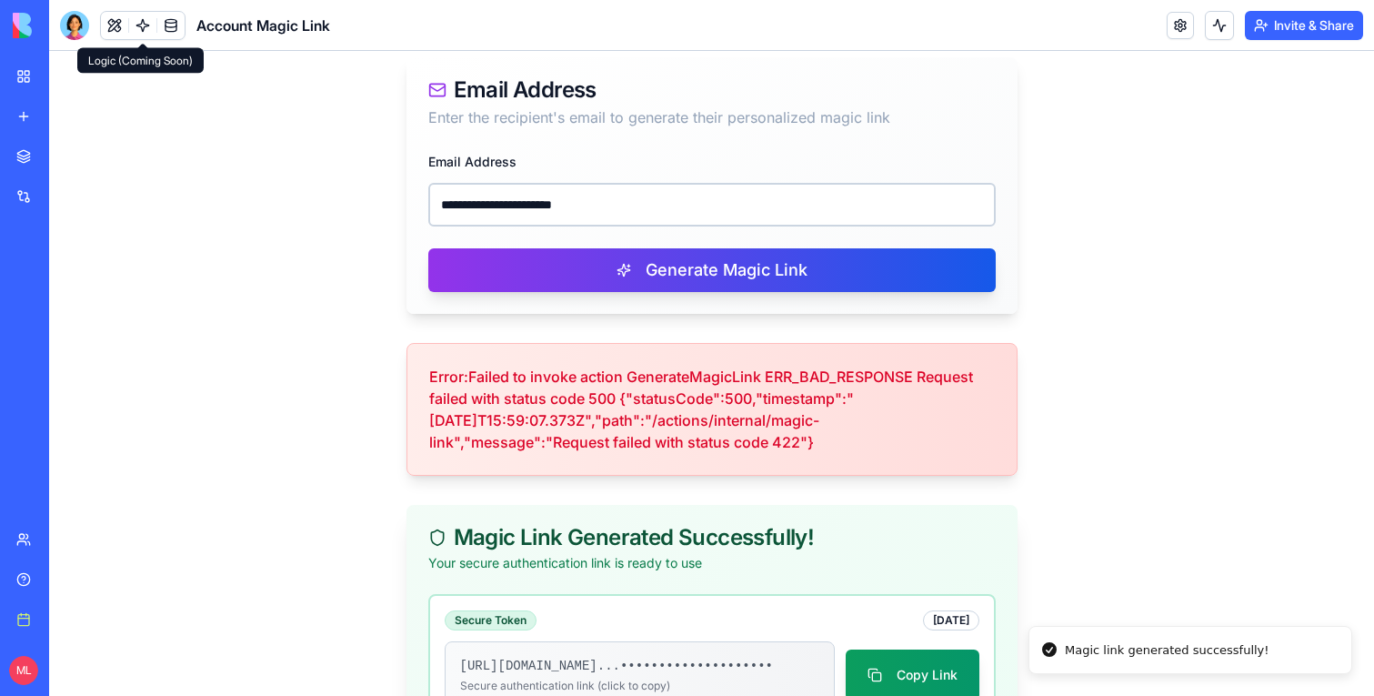
scroll to position [408, 0]
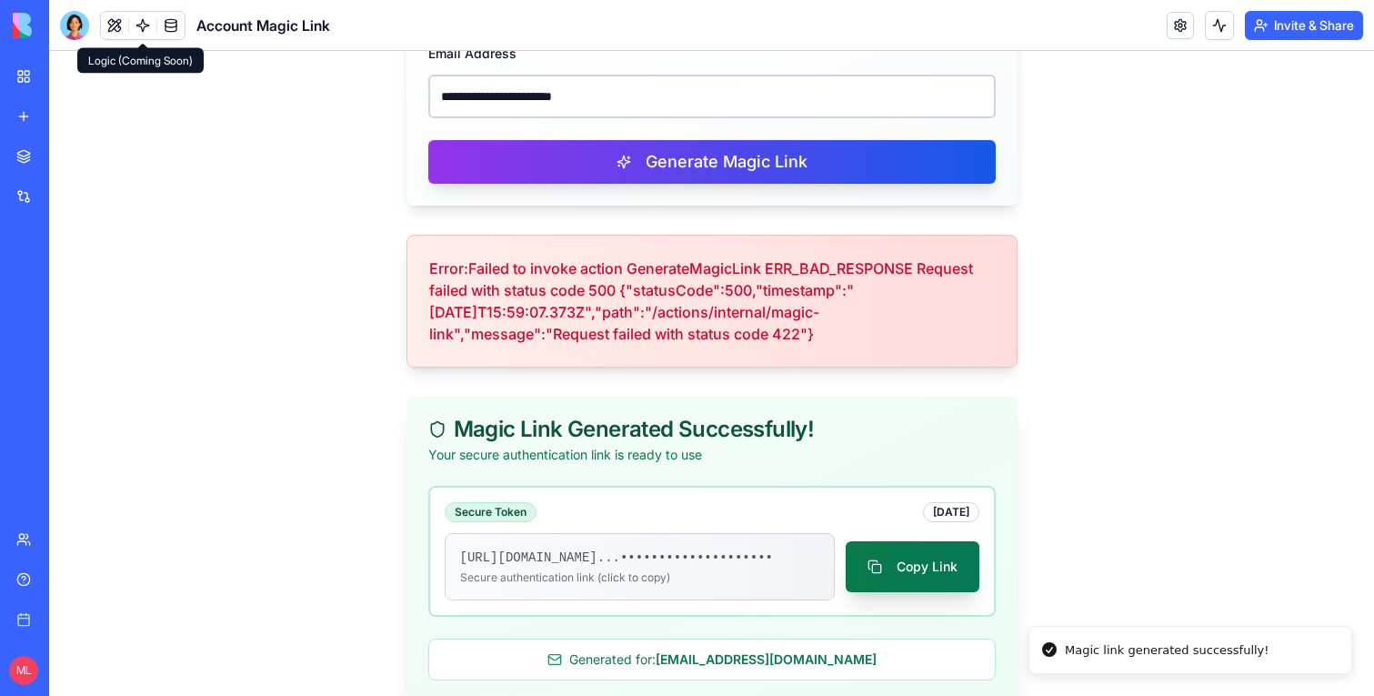
click at [925, 588] on button "Copy Link" at bounding box center [913, 566] width 134 height 51
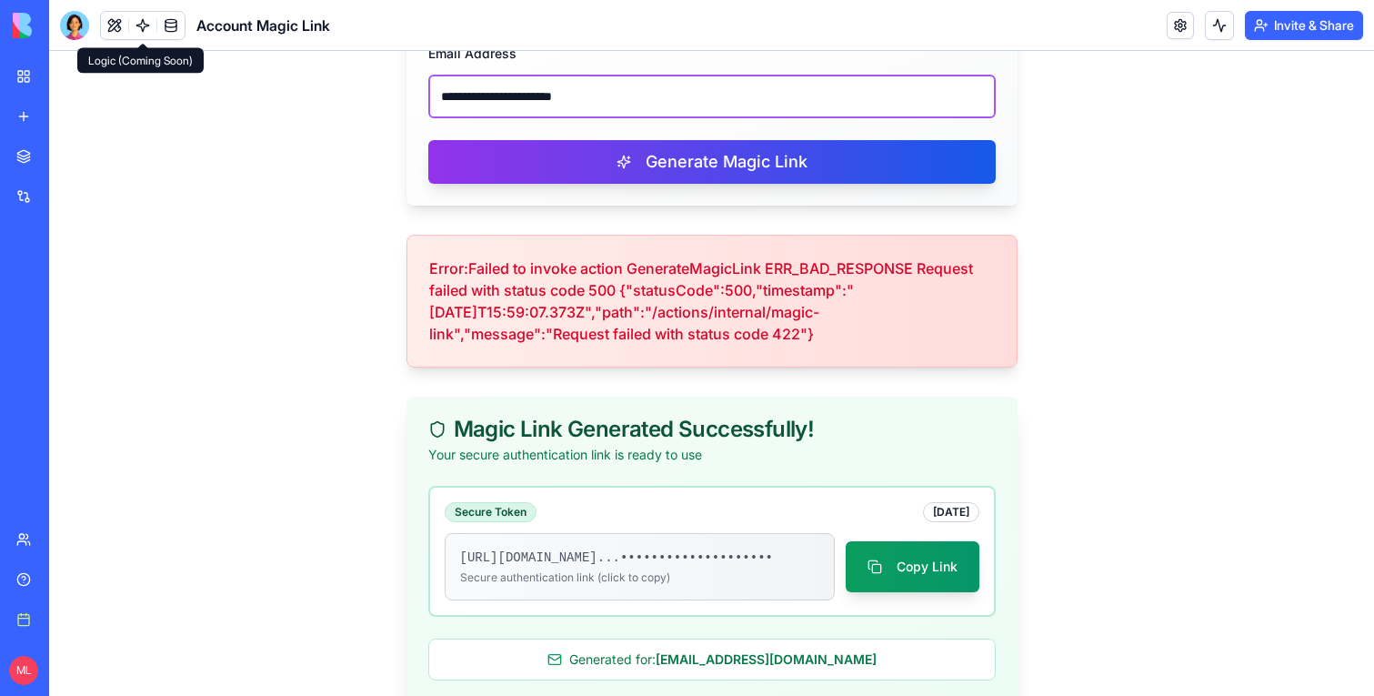
click at [577, 91] on input "**********" at bounding box center [712, 97] width 568 height 44
paste input "email"
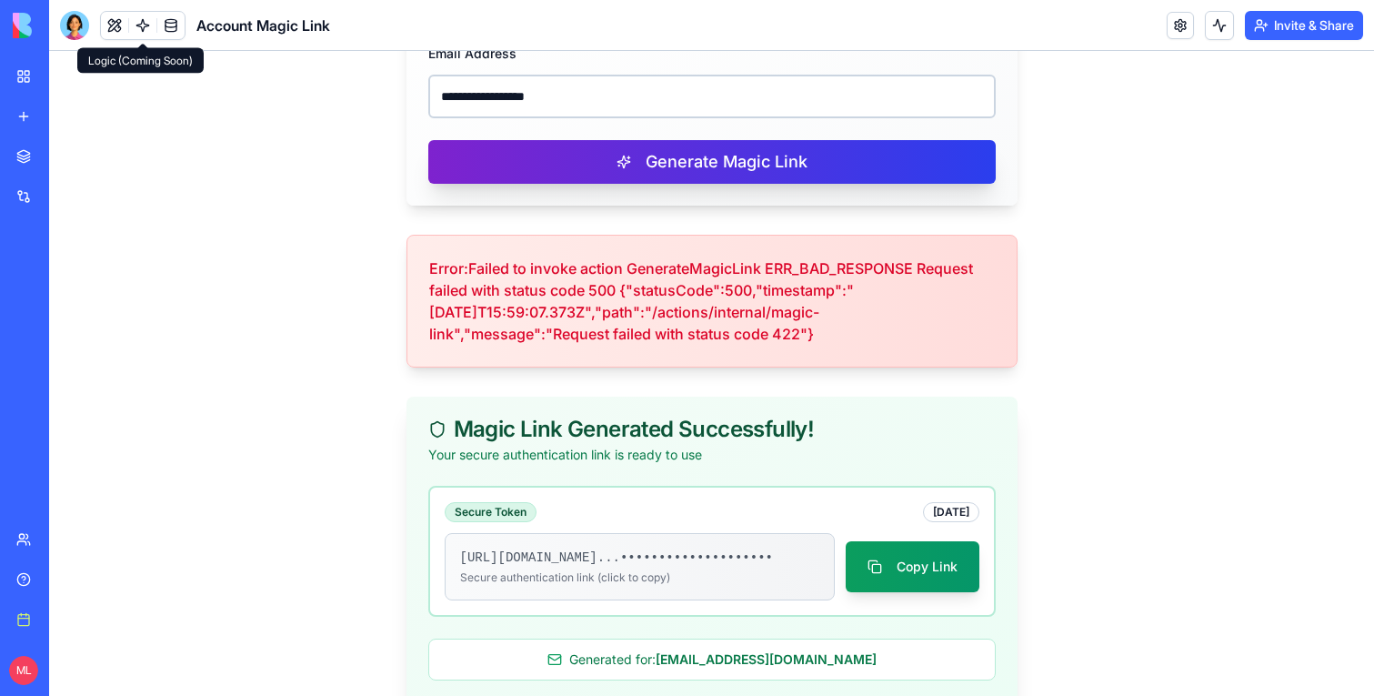
click at [587, 161] on button "Generate Magic Link" at bounding box center [712, 162] width 568 height 44
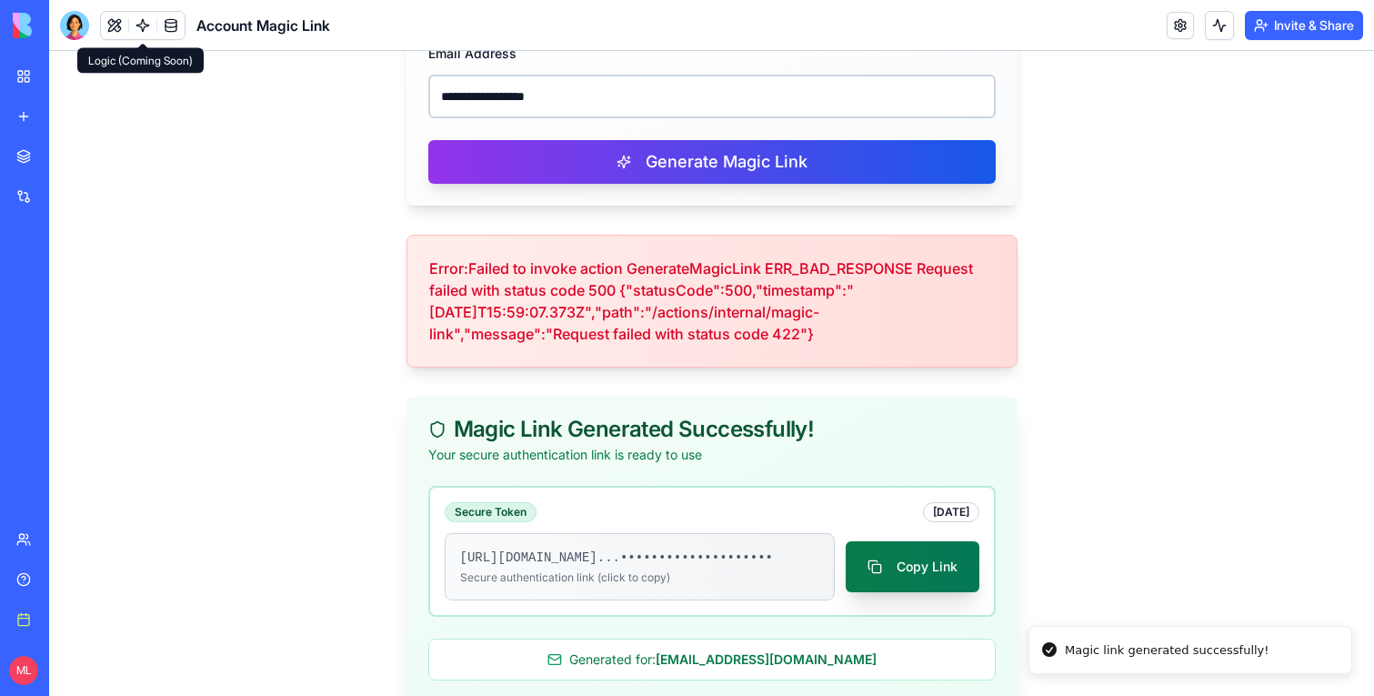
click at [909, 583] on button "Copy Link" at bounding box center [913, 566] width 134 height 51
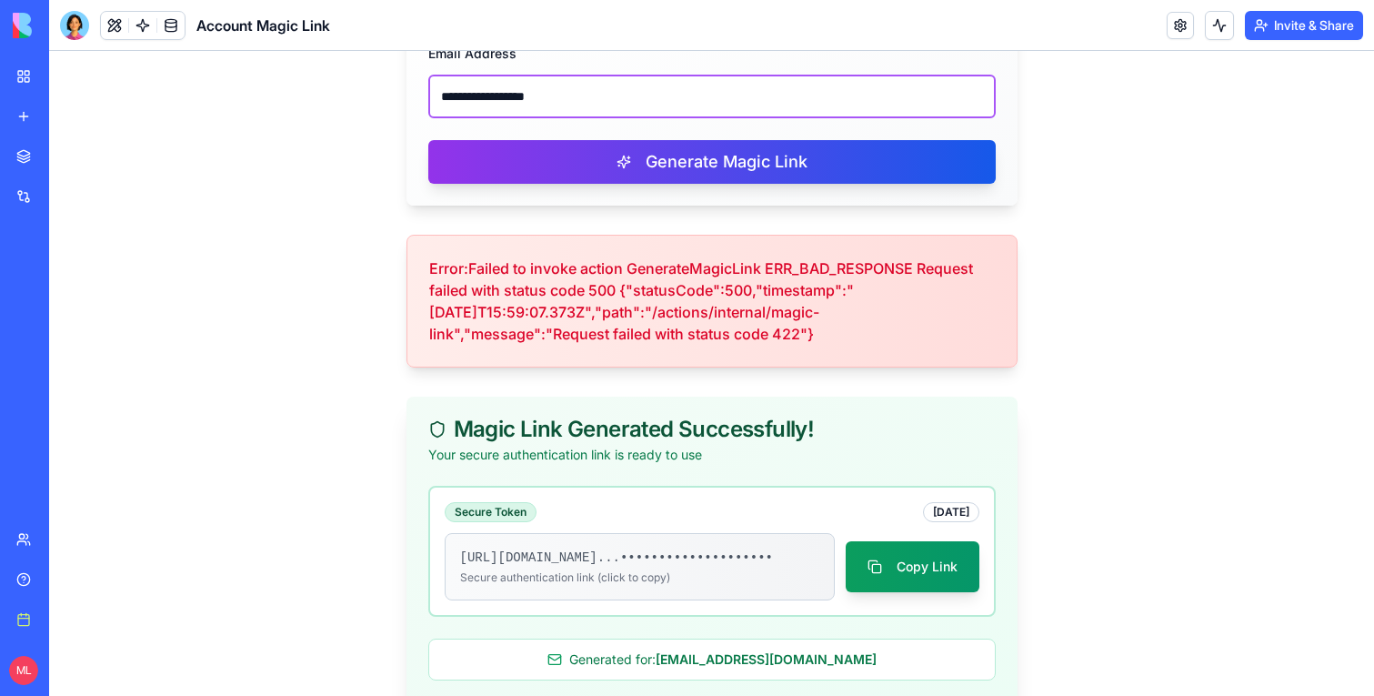
click at [676, 98] on input "**********" at bounding box center [712, 97] width 568 height 44
paste input "*******"
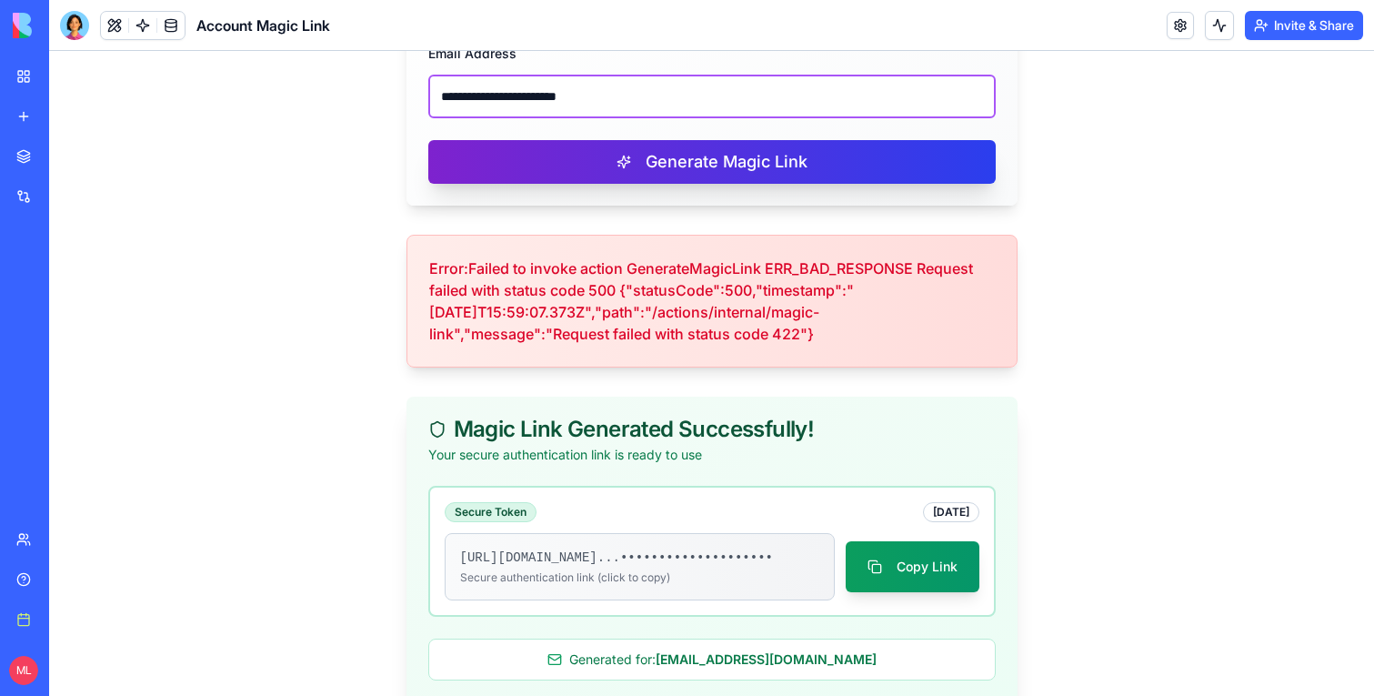
type input "**********"
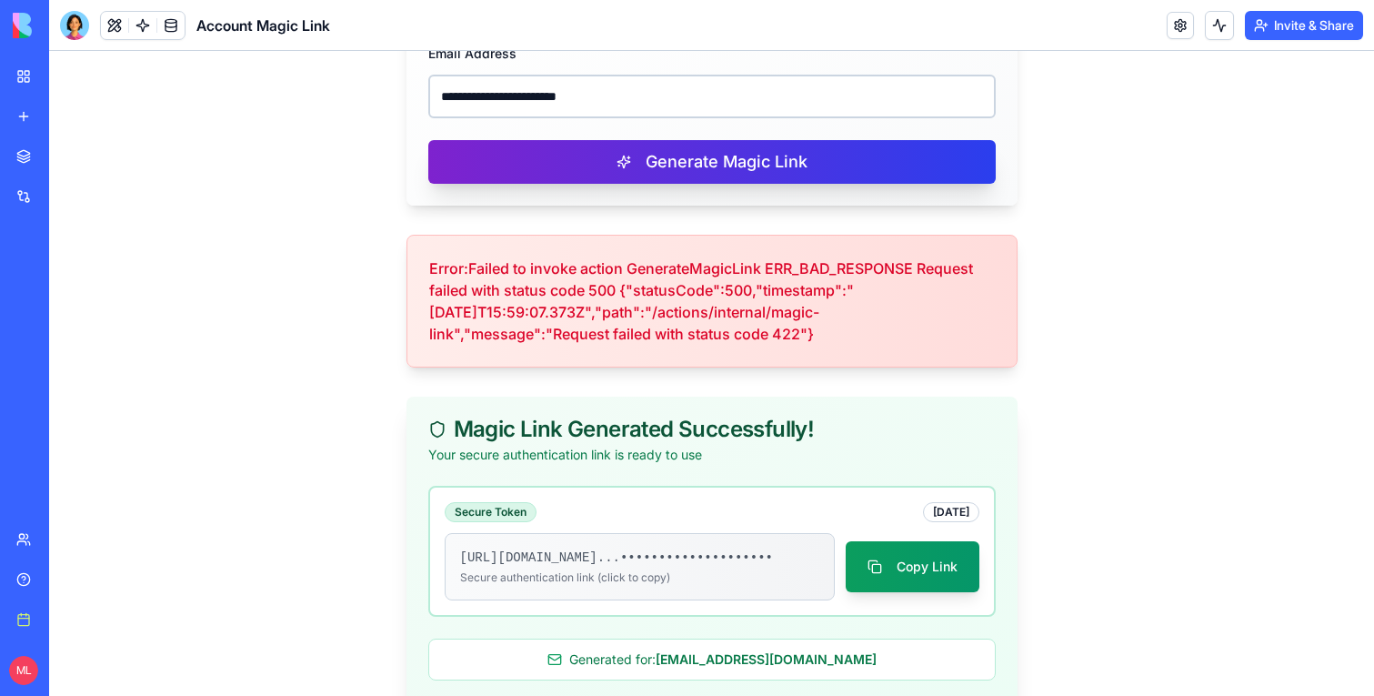
click at [663, 156] on button "Generate Magic Link" at bounding box center [712, 162] width 568 height 44
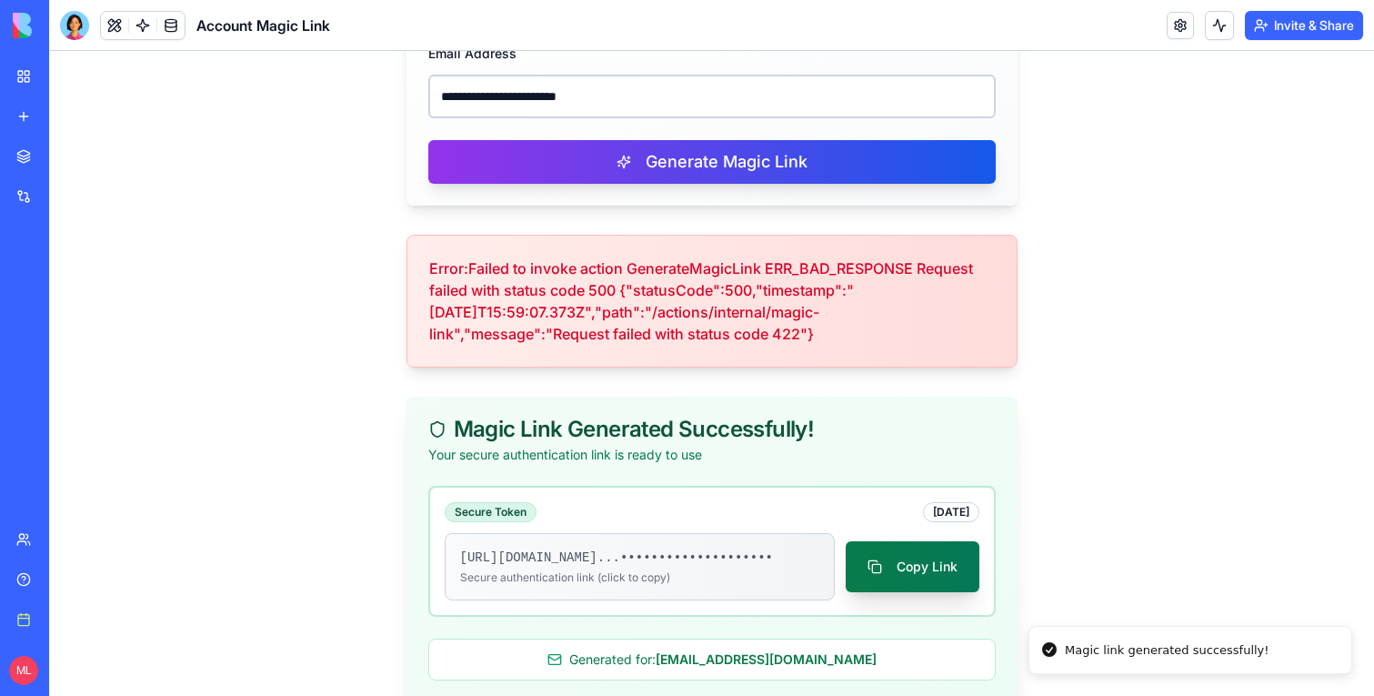
click at [920, 577] on button "Copy Link" at bounding box center [913, 566] width 134 height 51
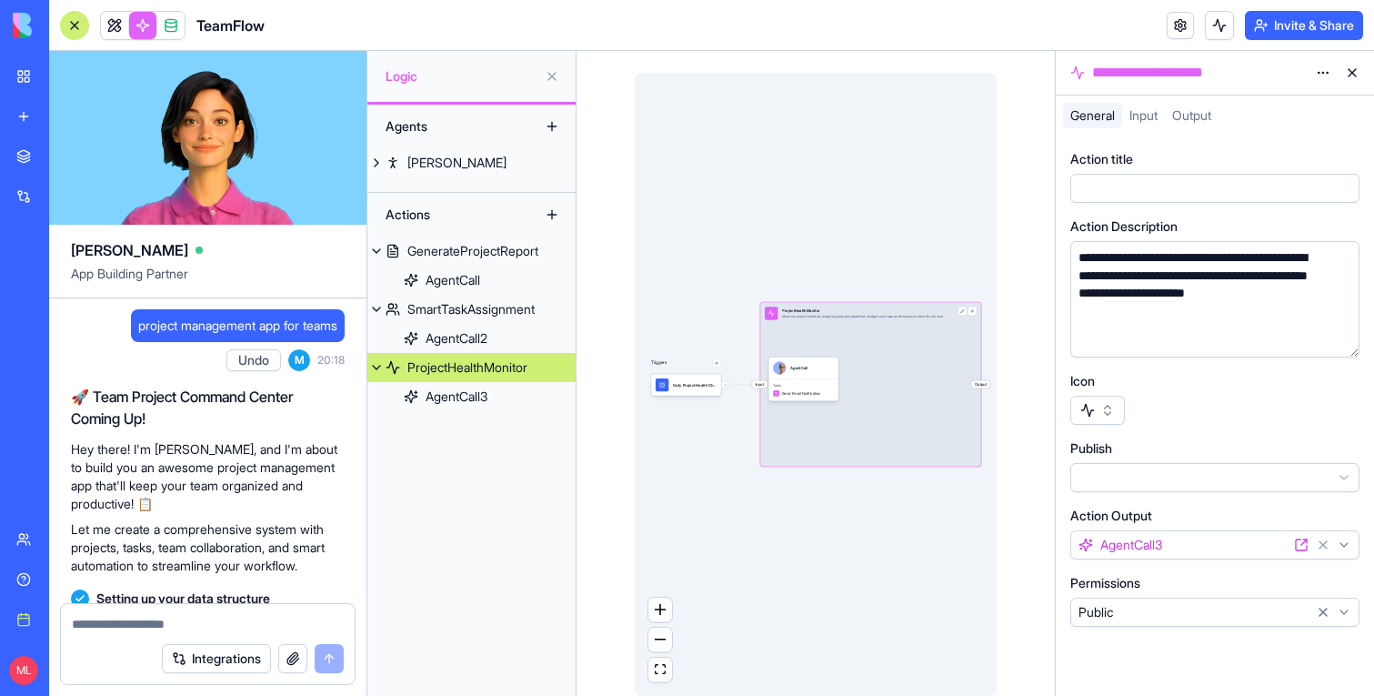
scroll to position [276, 0]
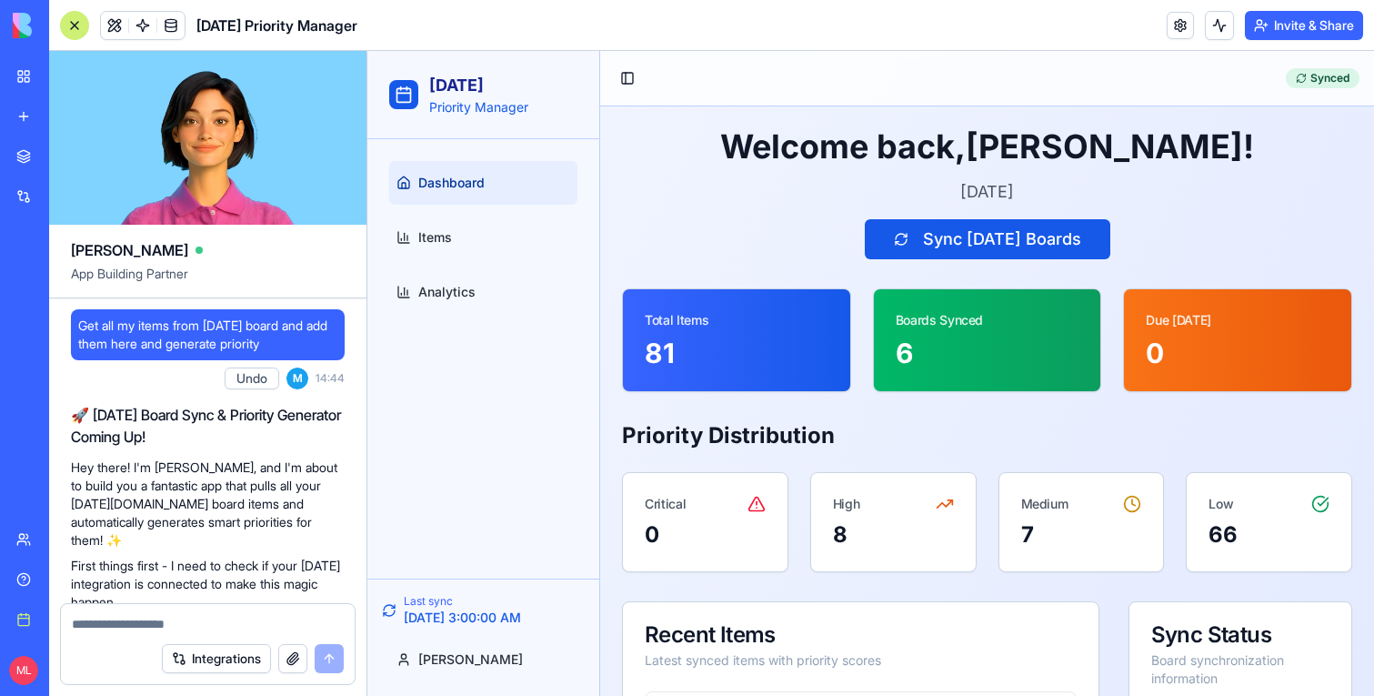
scroll to position [1484, 0]
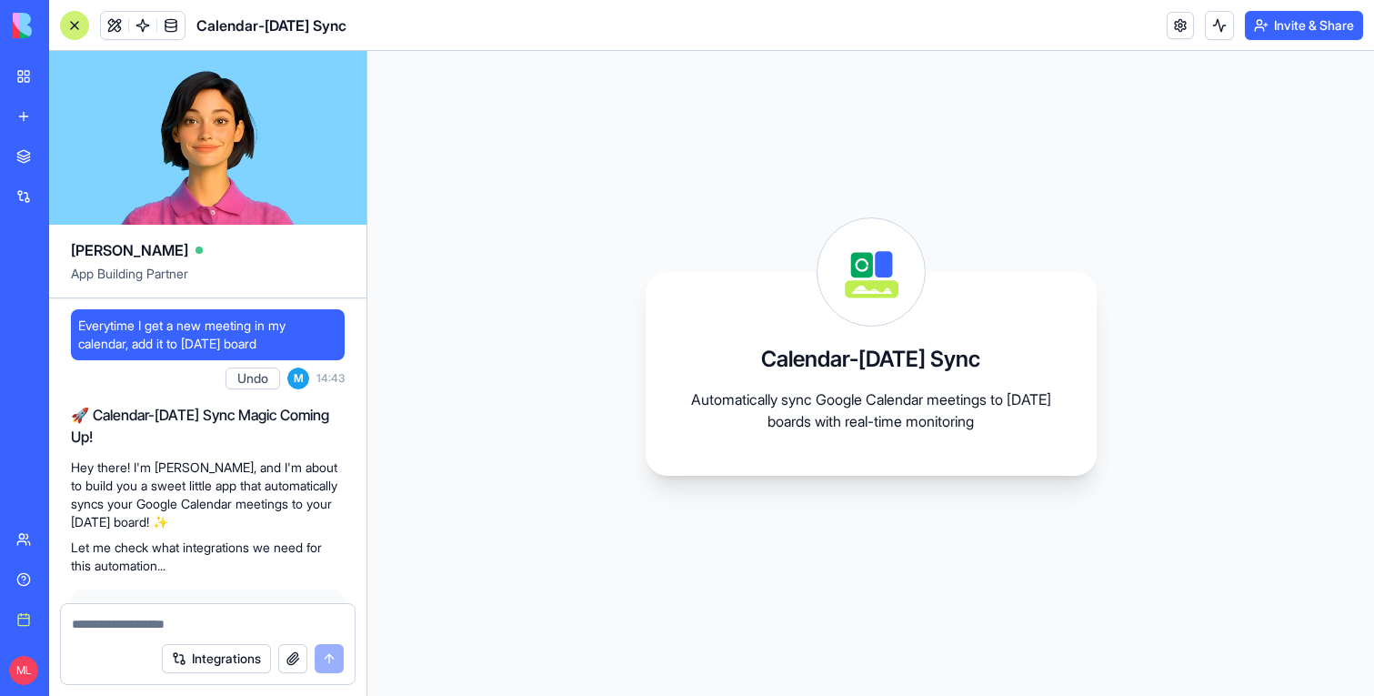
scroll to position [2224, 0]
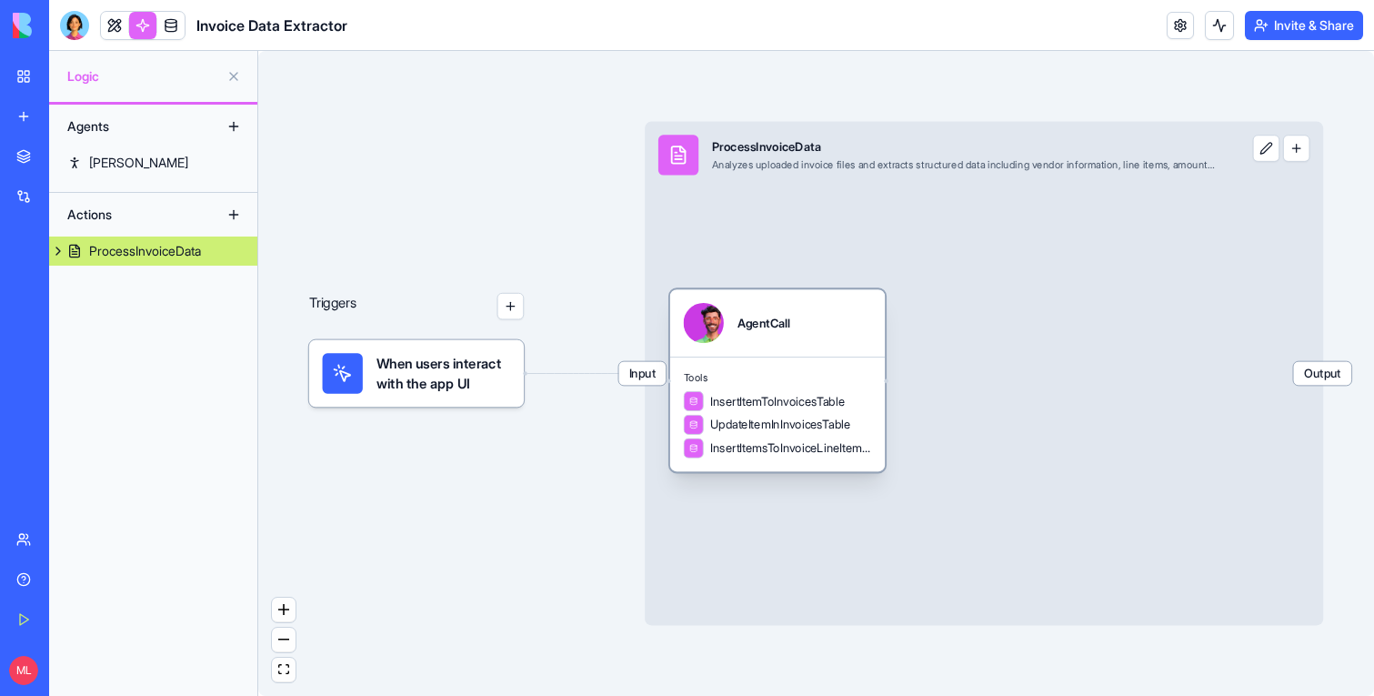
click at [820, 347] on div "AgentCall" at bounding box center [777, 322] width 215 height 67
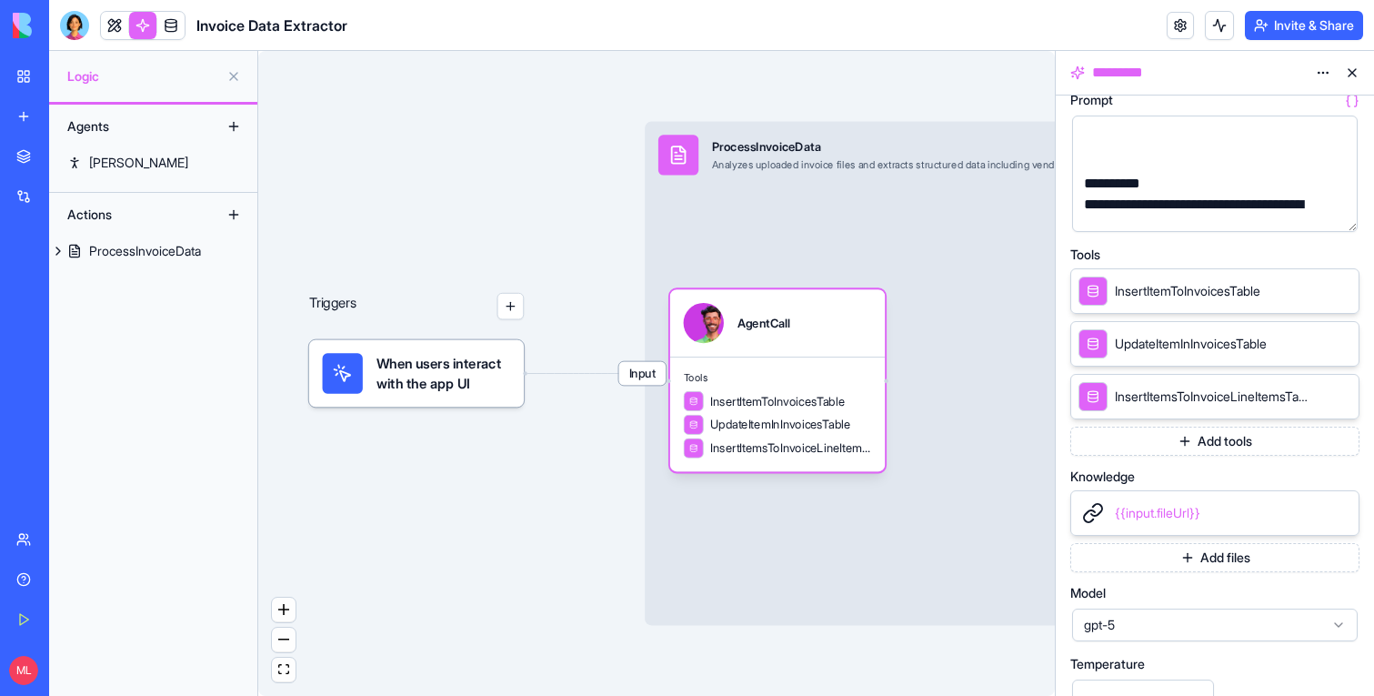
scroll to position [249, 0]
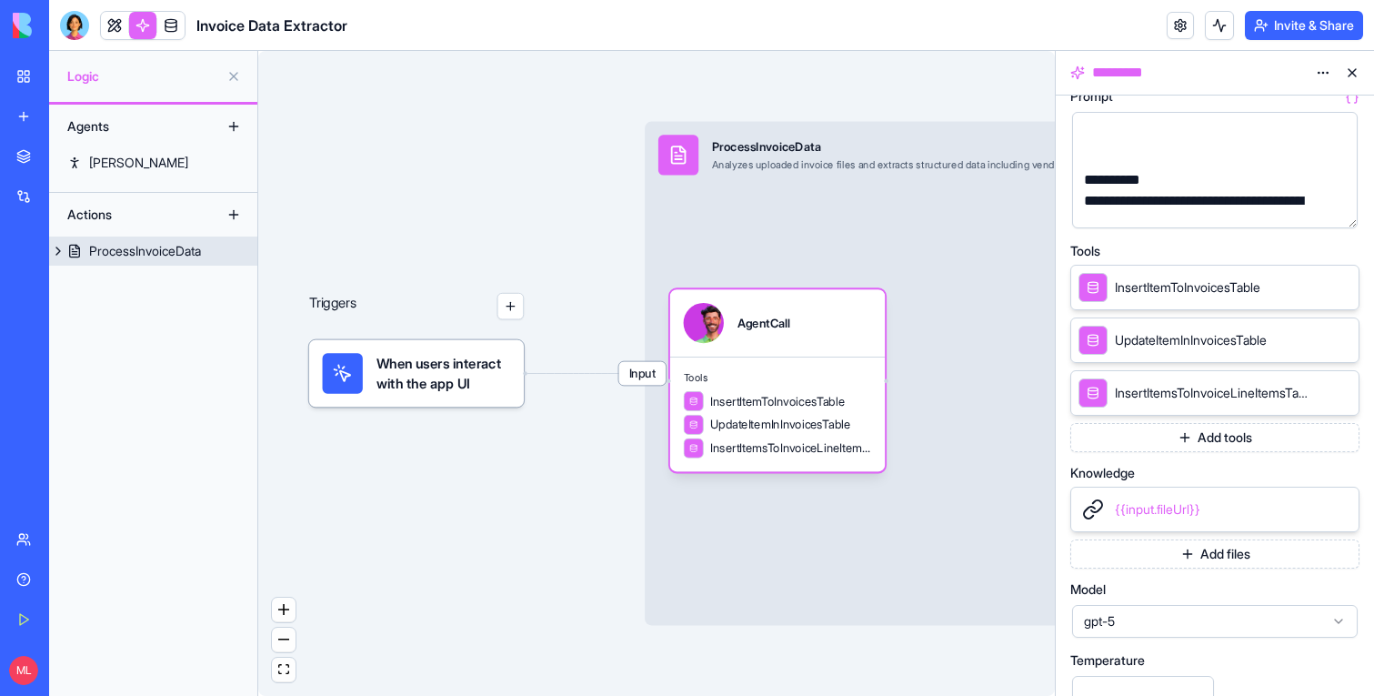
click at [134, 246] on div "ProcessInvoiceData" at bounding box center [145, 251] width 112 height 18
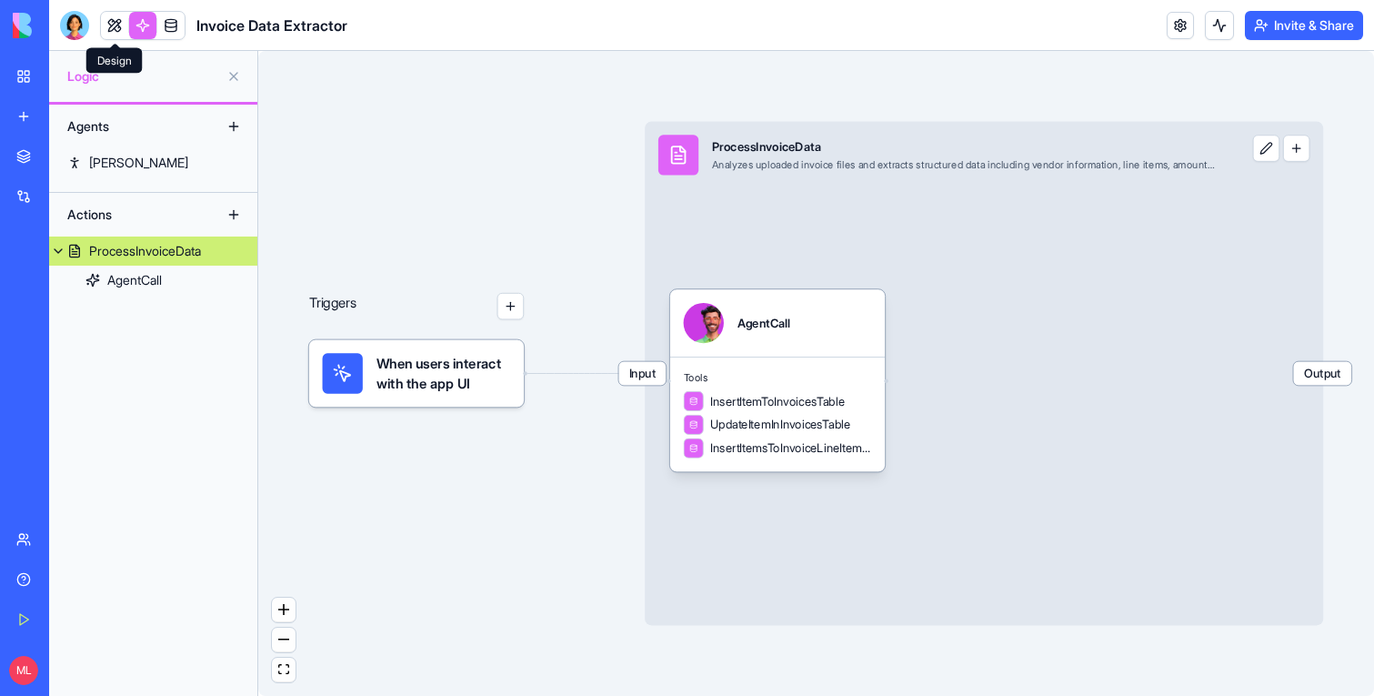
click at [127, 31] on link at bounding box center [114, 25] width 27 height 27
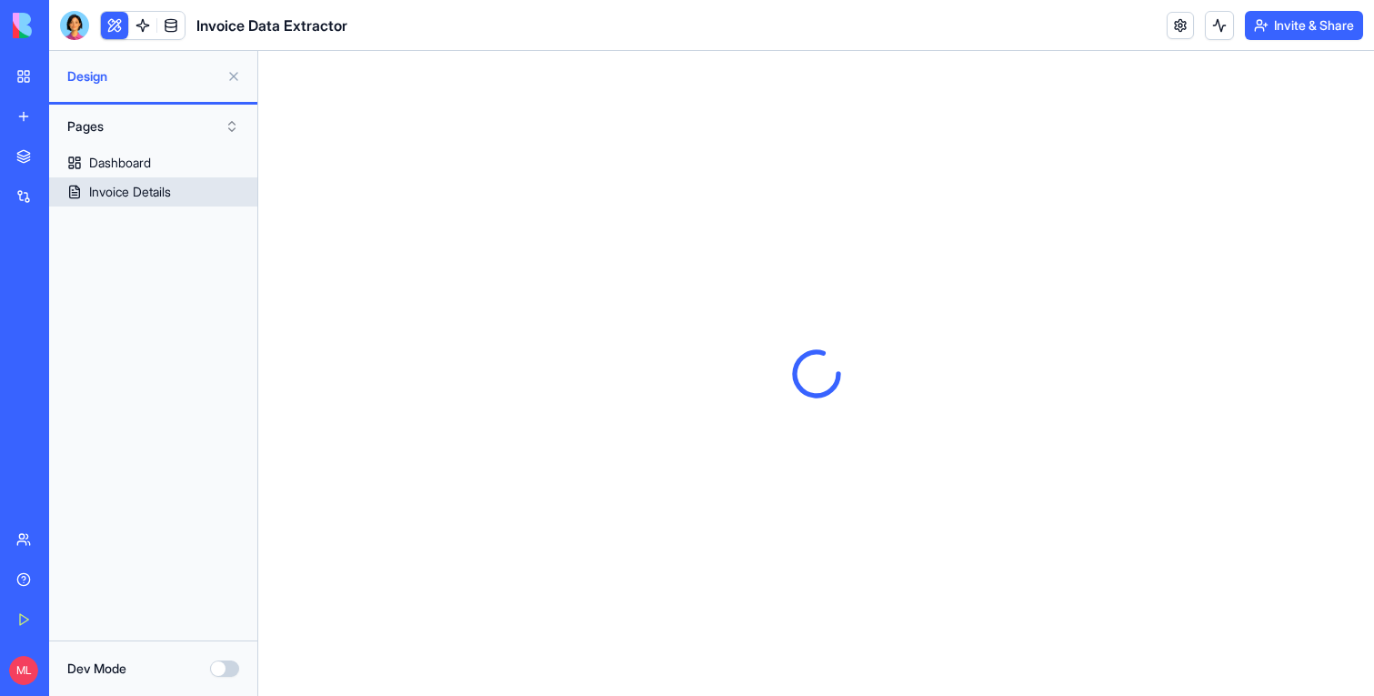
click at [165, 186] on div "Invoice Details" at bounding box center [130, 192] width 82 height 18
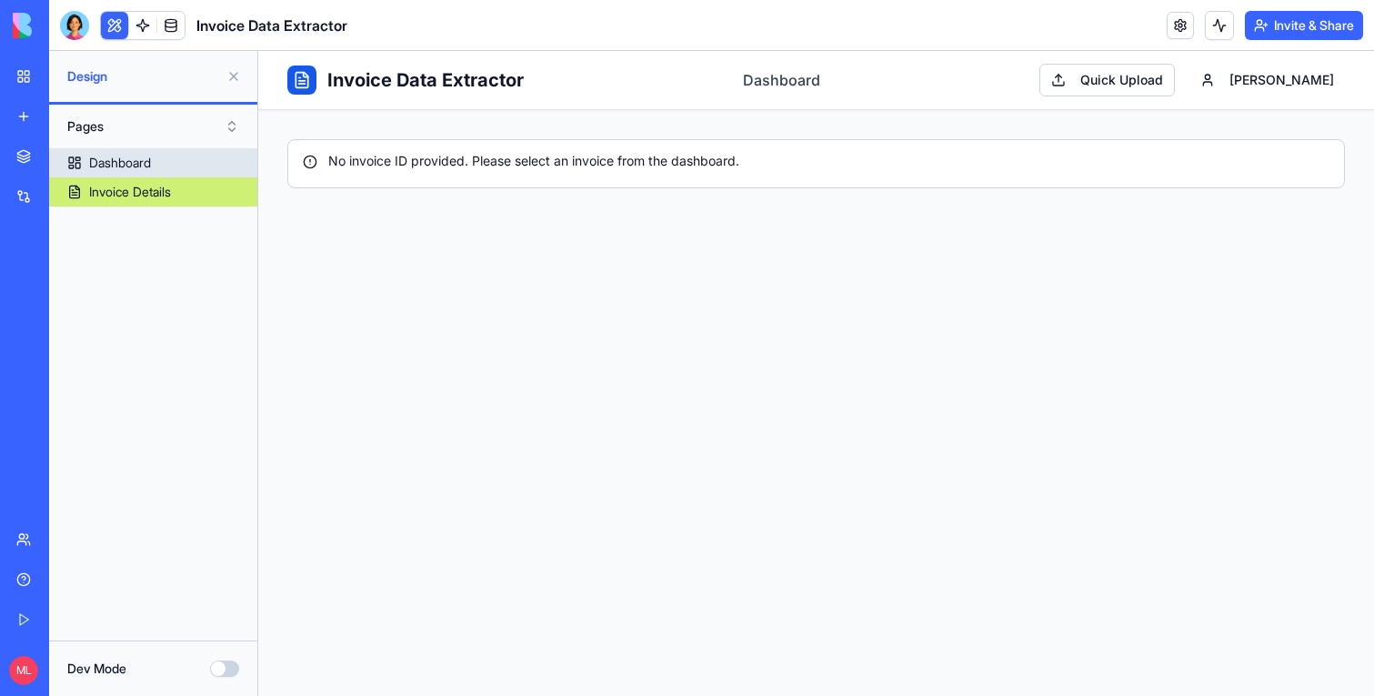
click at [169, 154] on link "Dashboard" at bounding box center [153, 162] width 208 height 29
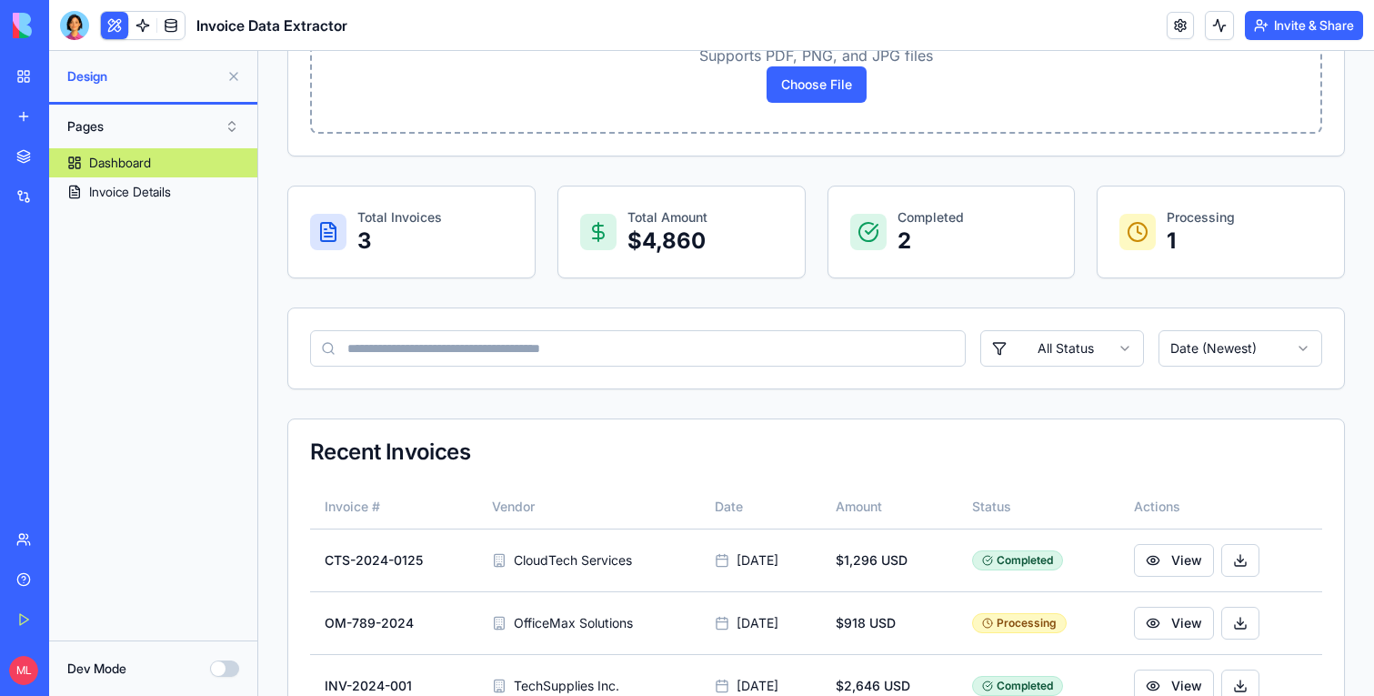
scroll to position [442, 0]
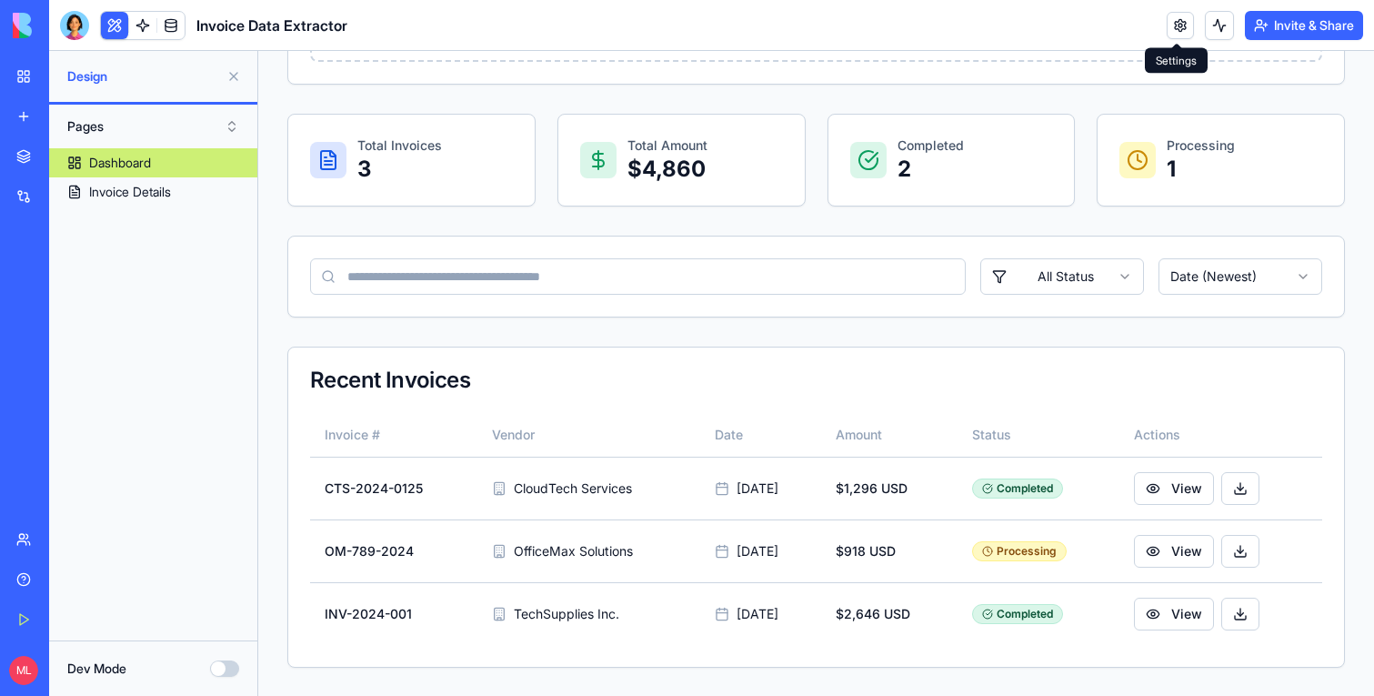
click at [1214, 34] on button at bounding box center [1219, 25] width 29 height 29
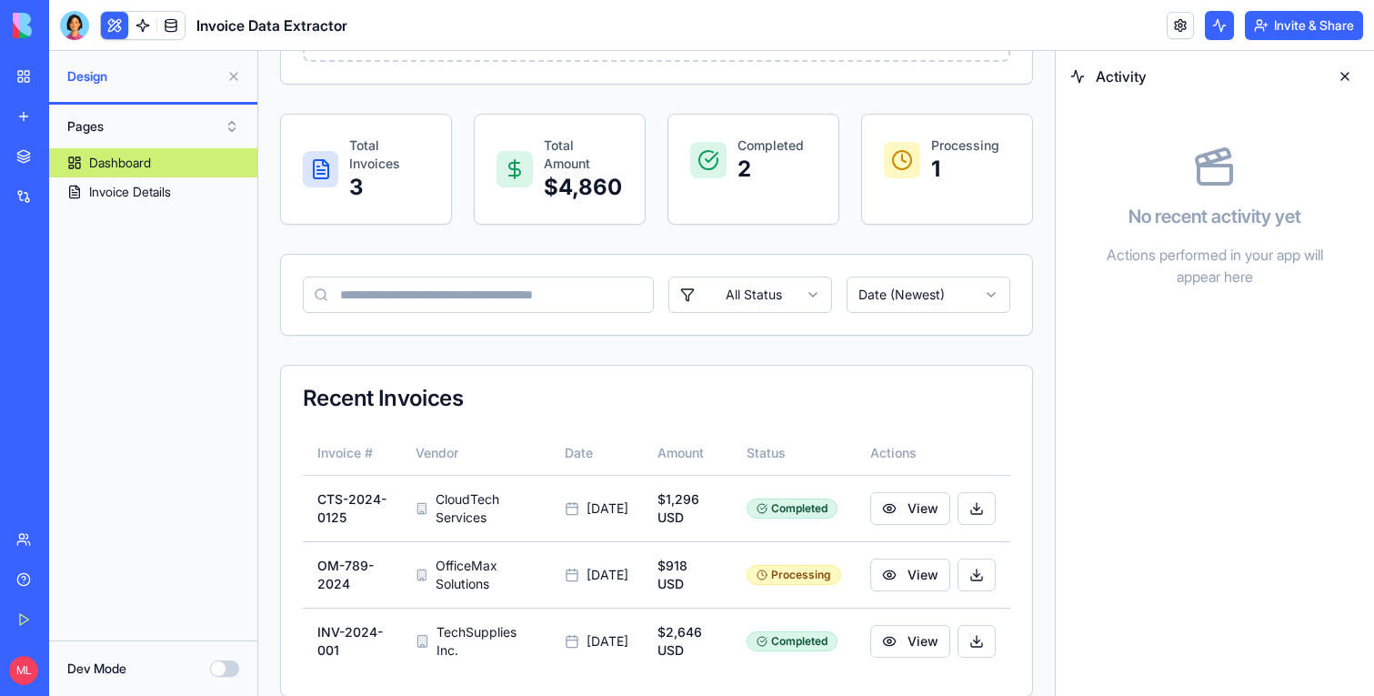
click at [1214, 35] on button at bounding box center [1219, 25] width 29 height 29
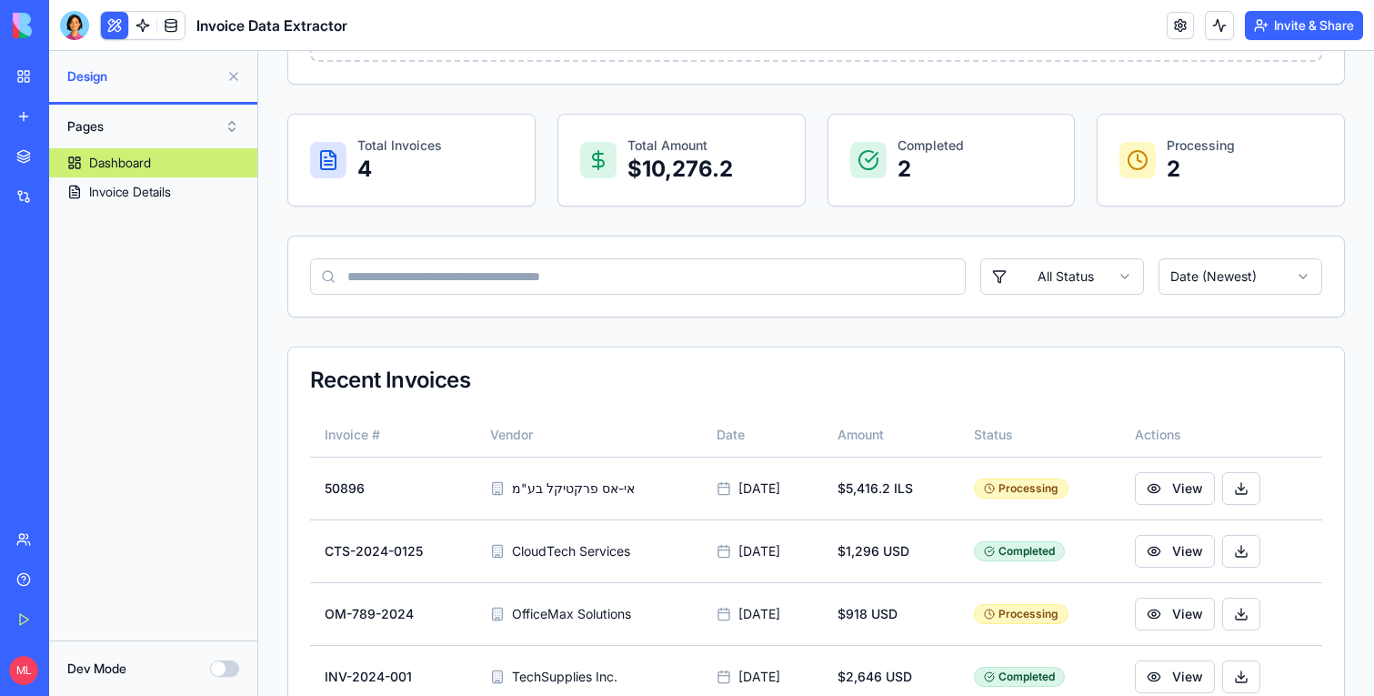
scroll to position [505, 0]
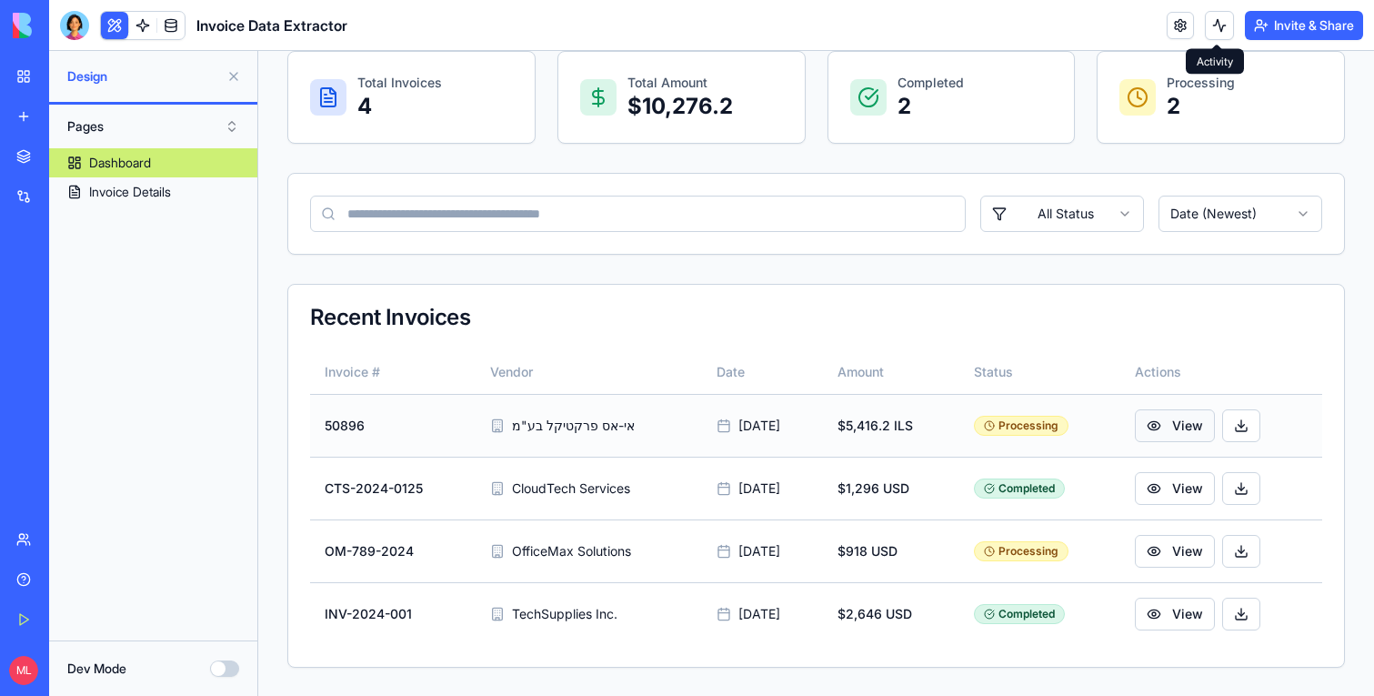
click at [1172, 424] on button "View" at bounding box center [1175, 425] width 80 height 33
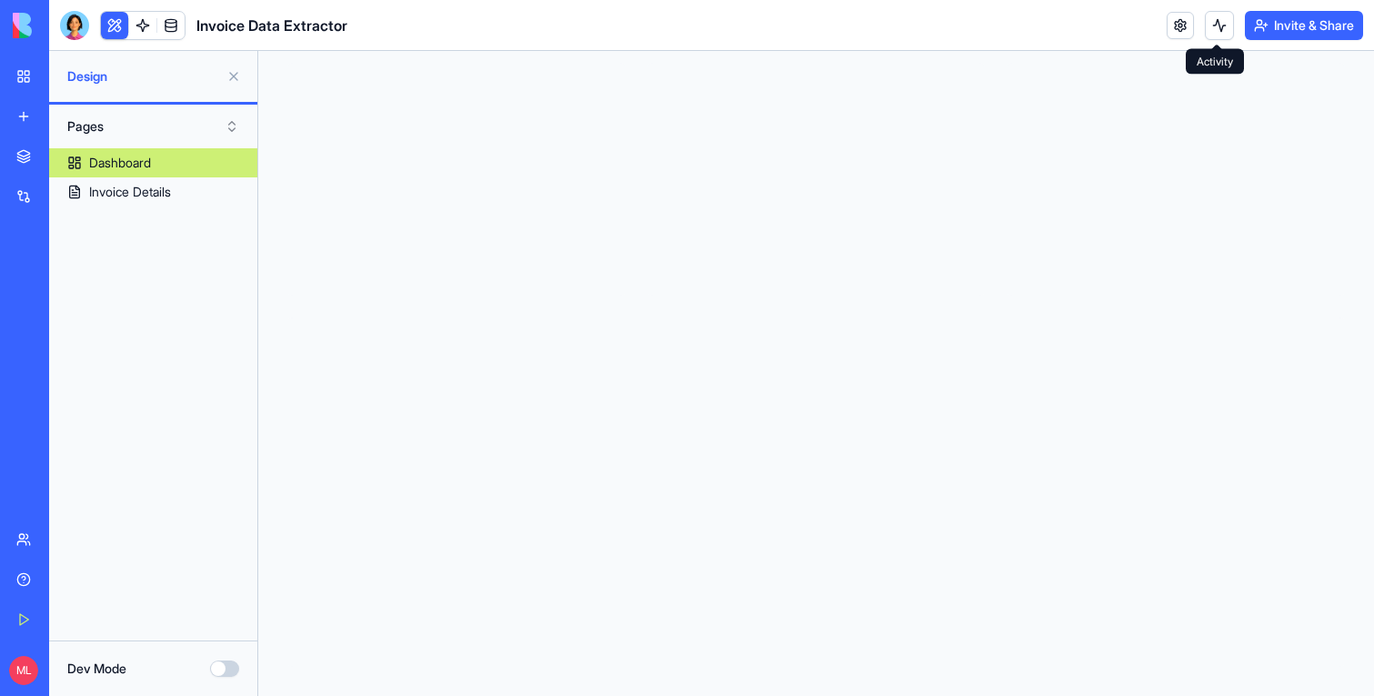
scroll to position [142, 0]
